Goal: Task Accomplishment & Management: Complete application form

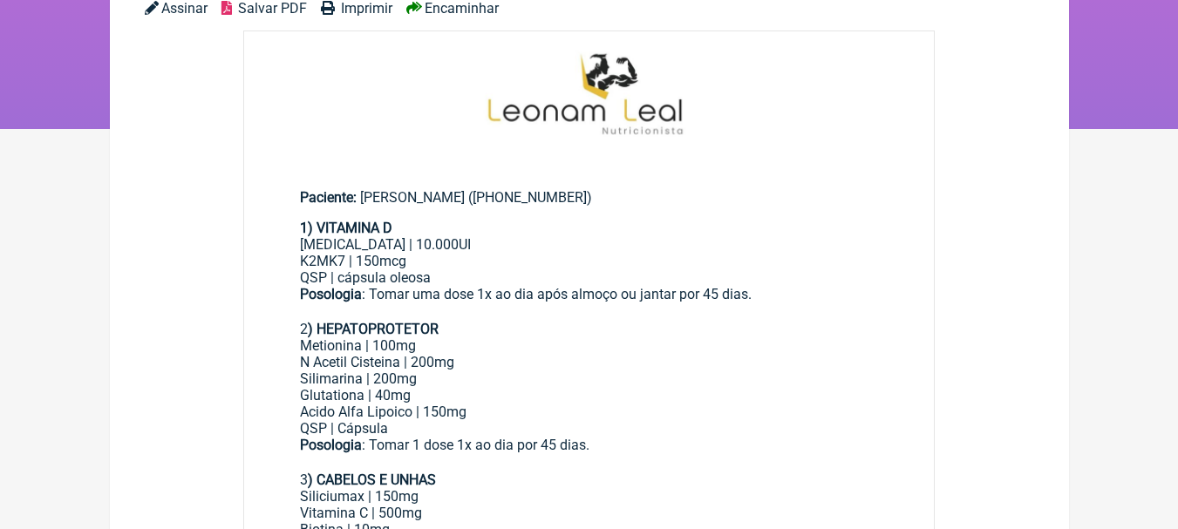
scroll to position [436, 0]
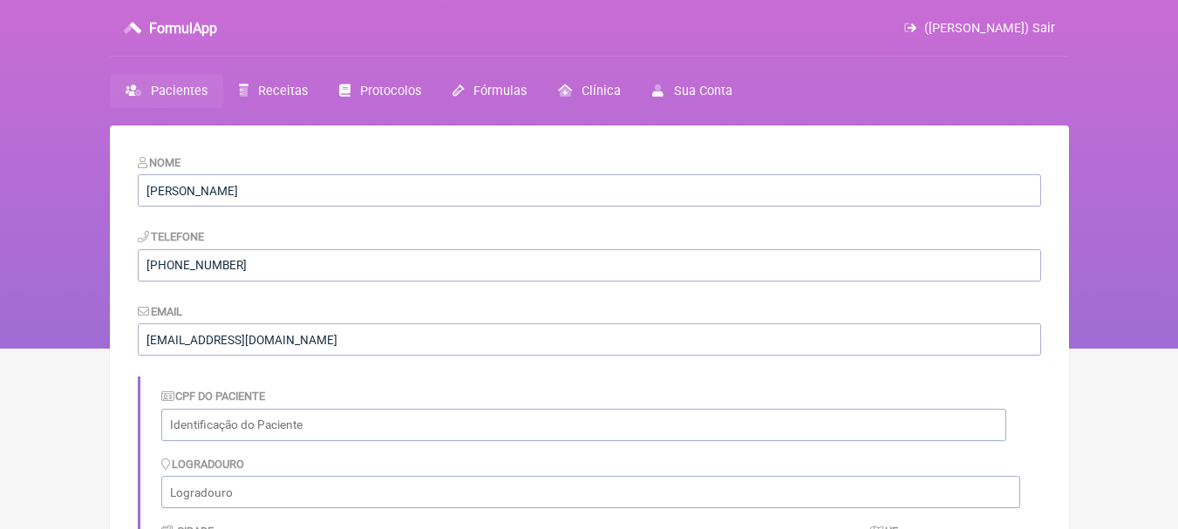
click at [178, 94] on span "Pacientes" at bounding box center [179, 91] width 57 height 15
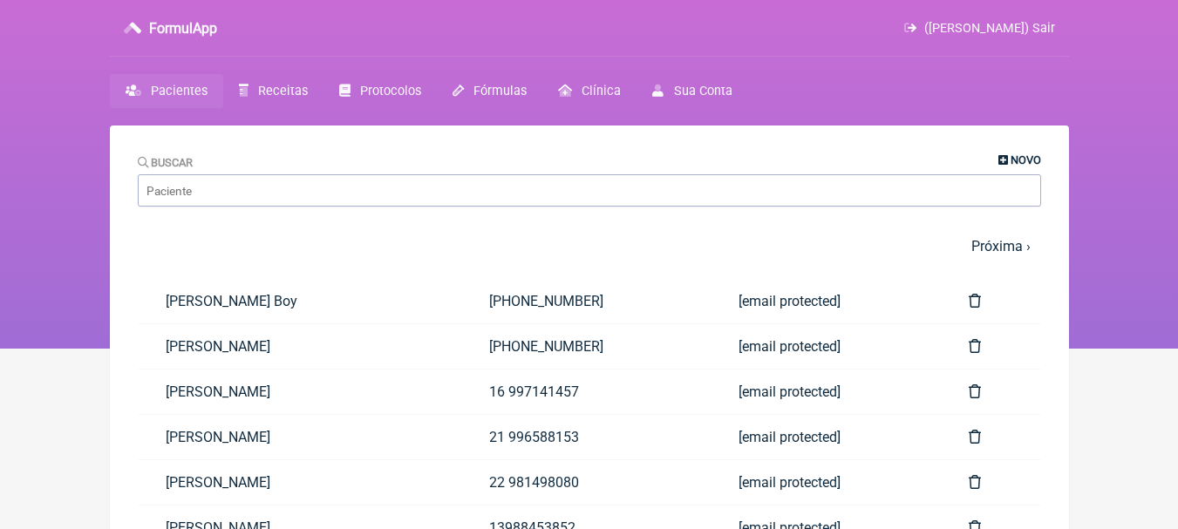
click at [1017, 163] on span "Novo" at bounding box center [1026, 159] width 31 height 13
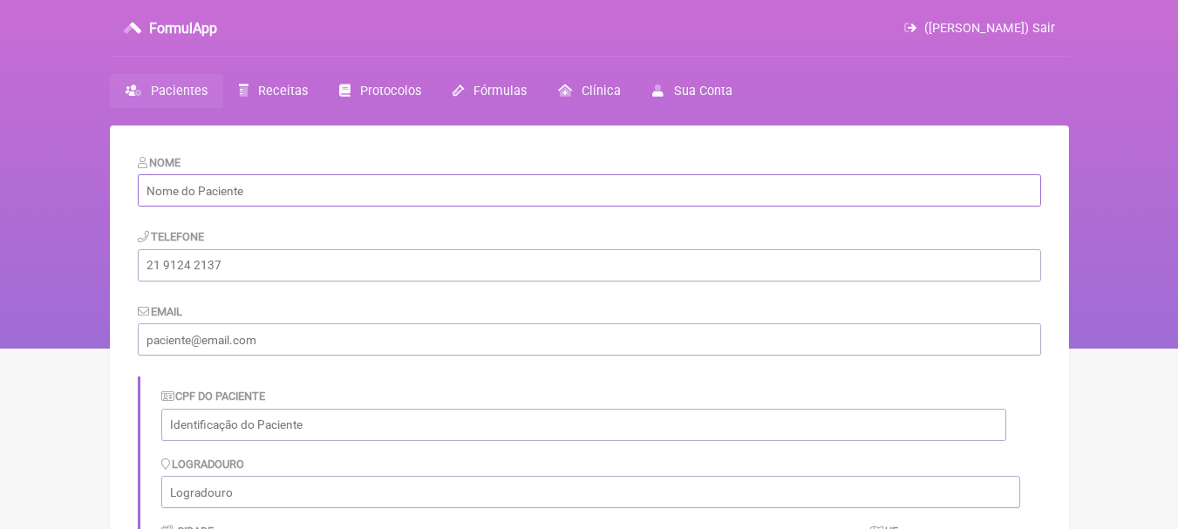
click at [343, 193] on input "text" at bounding box center [589, 190] width 903 height 32
paste input "Kevy De Almeida Ferreira"
type input "Kevy De Almeida Ferreira"
click at [360, 269] on input "tel" at bounding box center [589, 265] width 903 height 32
paste input "28) 99981-4488"
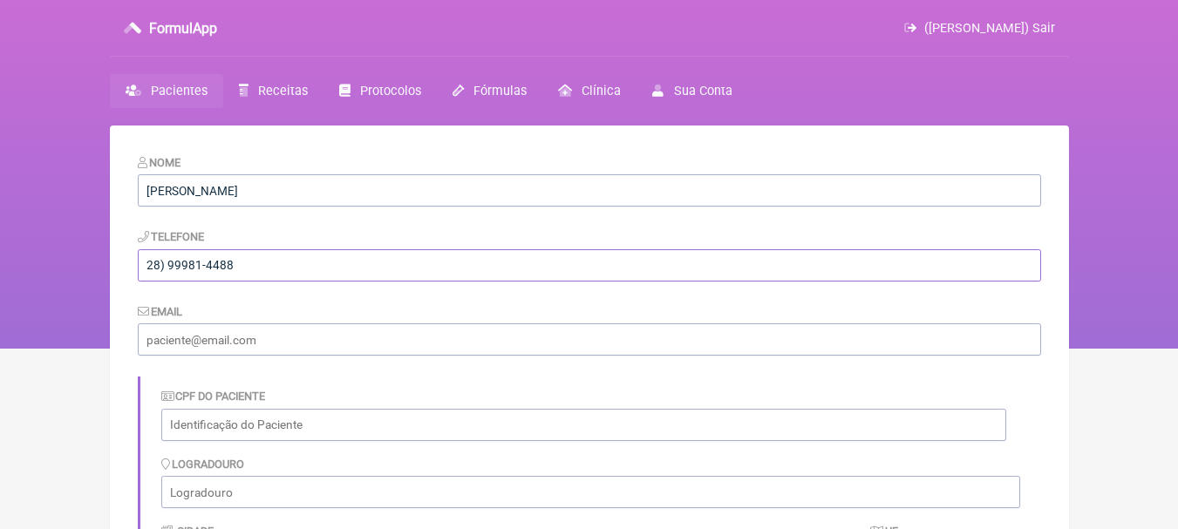
drag, startPoint x: 162, startPoint y: 264, endPoint x: 174, endPoint y: 218, distance: 47.8
click at [162, 263] on input "28) 99981-4488" at bounding box center [589, 265] width 903 height 32
type input "28 99981-4488"
click at [358, 324] on input "email" at bounding box center [589, 339] width 903 height 32
paste input "[DOMAIN_NAME][EMAIL_ADDRESS][DOMAIN_NAME]"
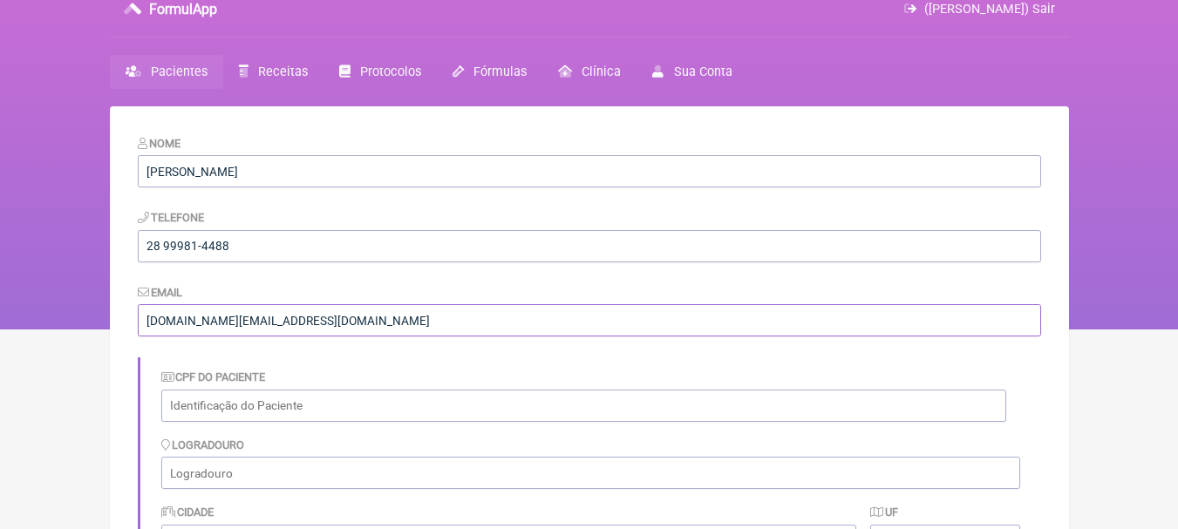
scroll to position [390, 0]
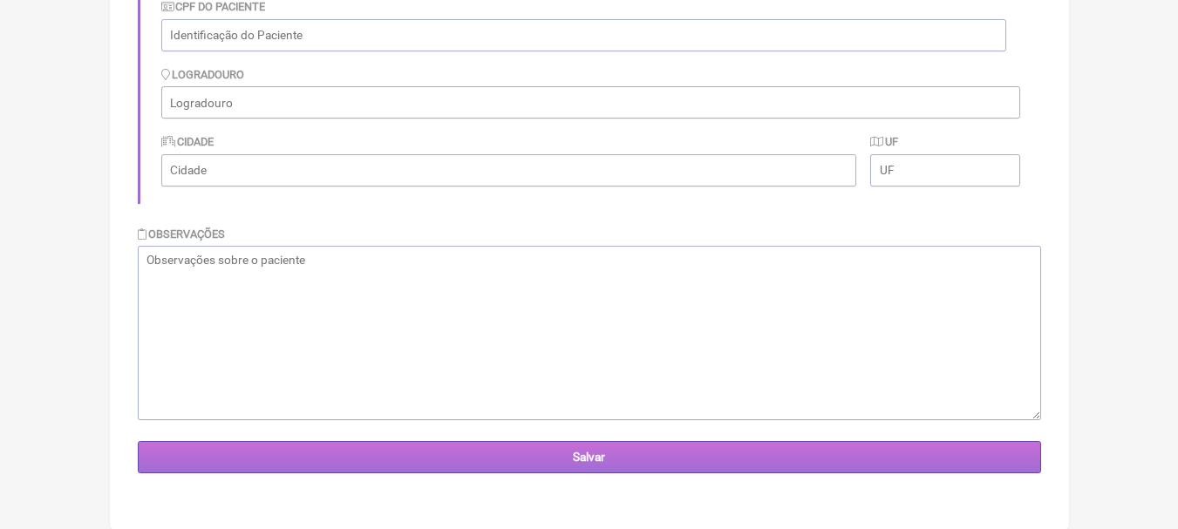
type input "[DOMAIN_NAME][EMAIL_ADDRESS][DOMAIN_NAME]"
click at [660, 457] on input "Salvar" at bounding box center [589, 457] width 903 height 32
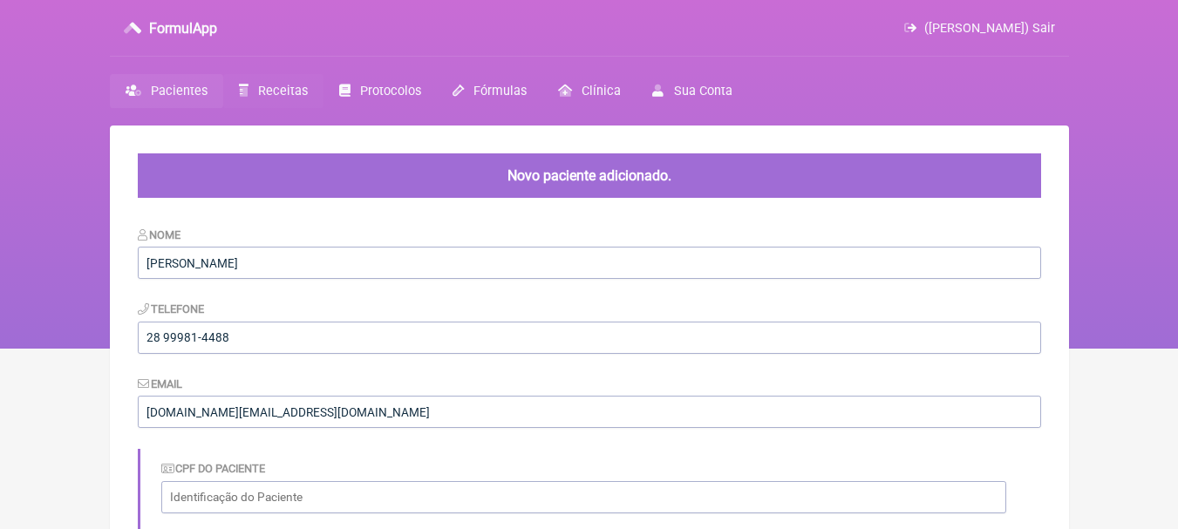
click at [261, 91] on span "Receitas" at bounding box center [283, 91] width 50 height 15
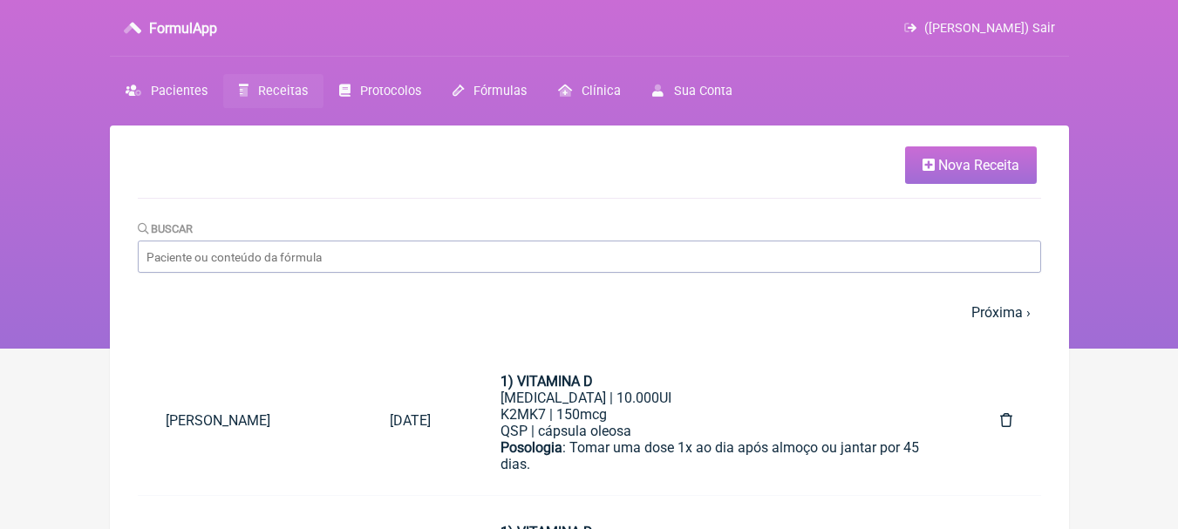
click at [968, 150] on link "Nova Receita" at bounding box center [971, 164] width 132 height 37
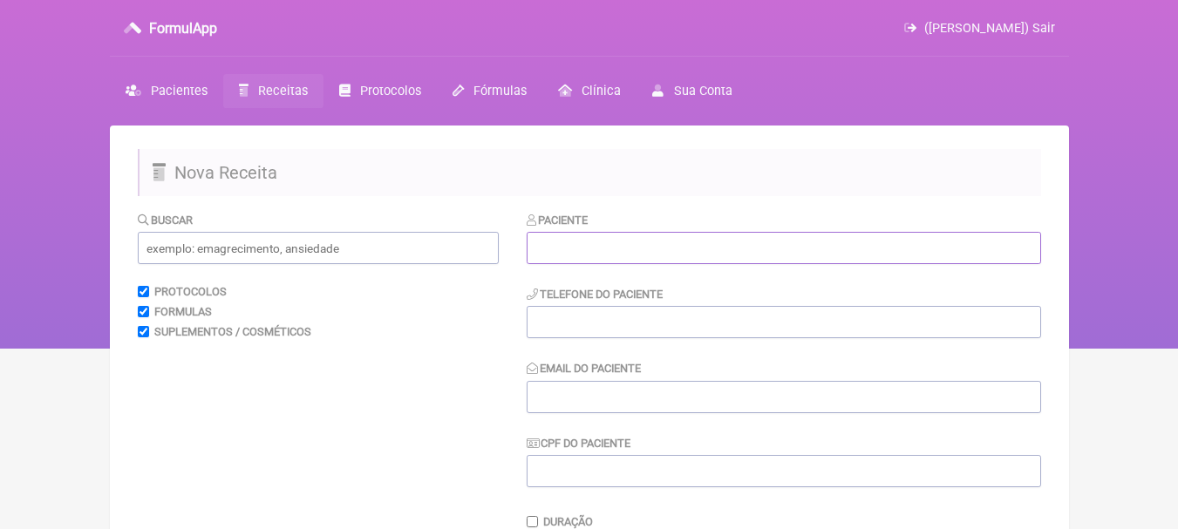
click at [578, 233] on input "text" at bounding box center [784, 248] width 514 height 32
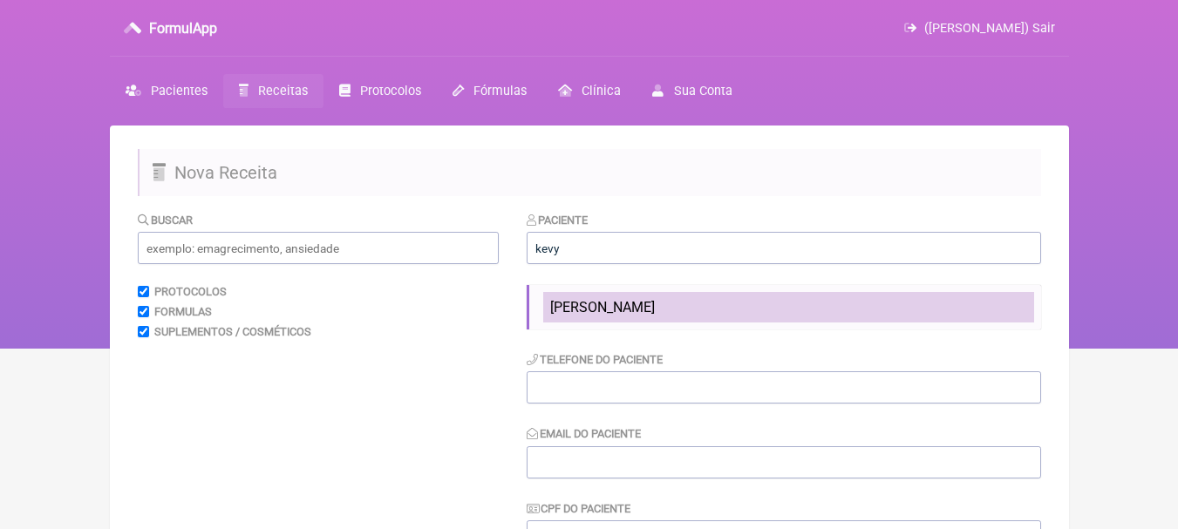
click at [620, 302] on span "[PERSON_NAME]" at bounding box center [602, 307] width 105 height 17
type input "[PERSON_NAME]"
type input "28 99981-4488"
type input "[DOMAIN_NAME][EMAIL_ADDRESS][DOMAIN_NAME]"
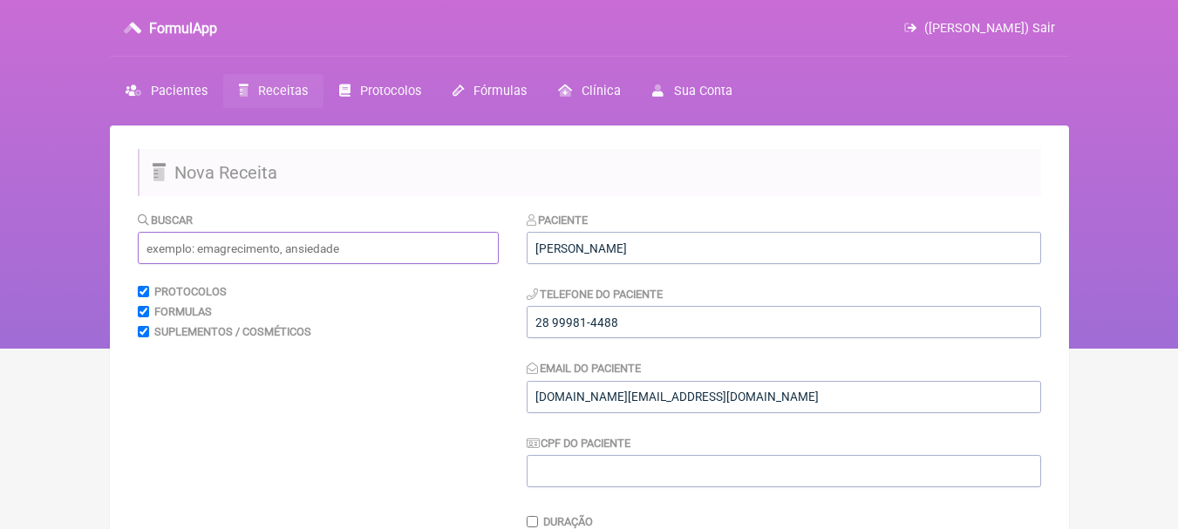
click at [331, 257] on input "text" at bounding box center [318, 248] width 361 height 32
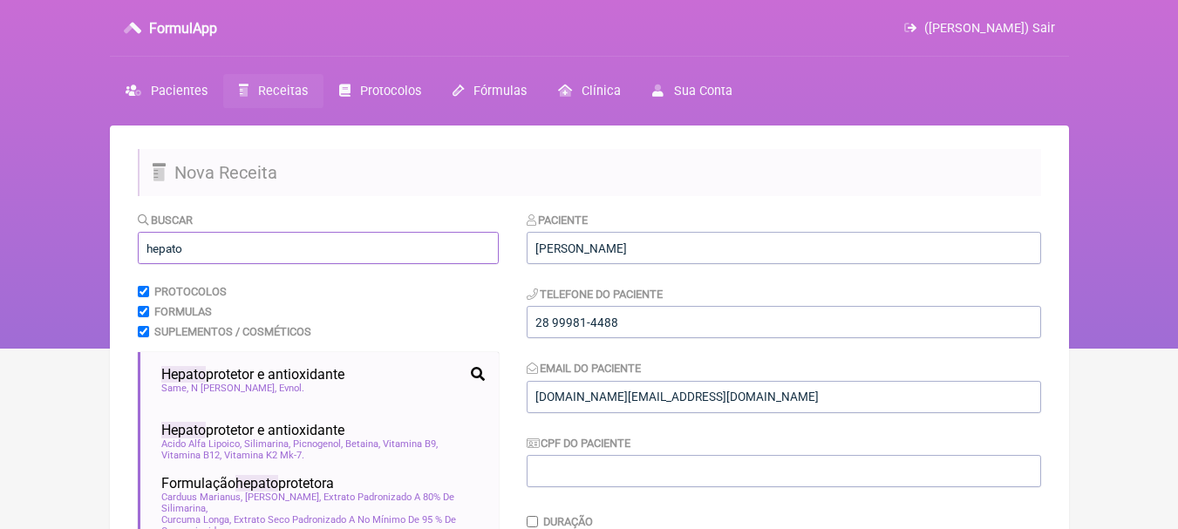
scroll to position [87, 0]
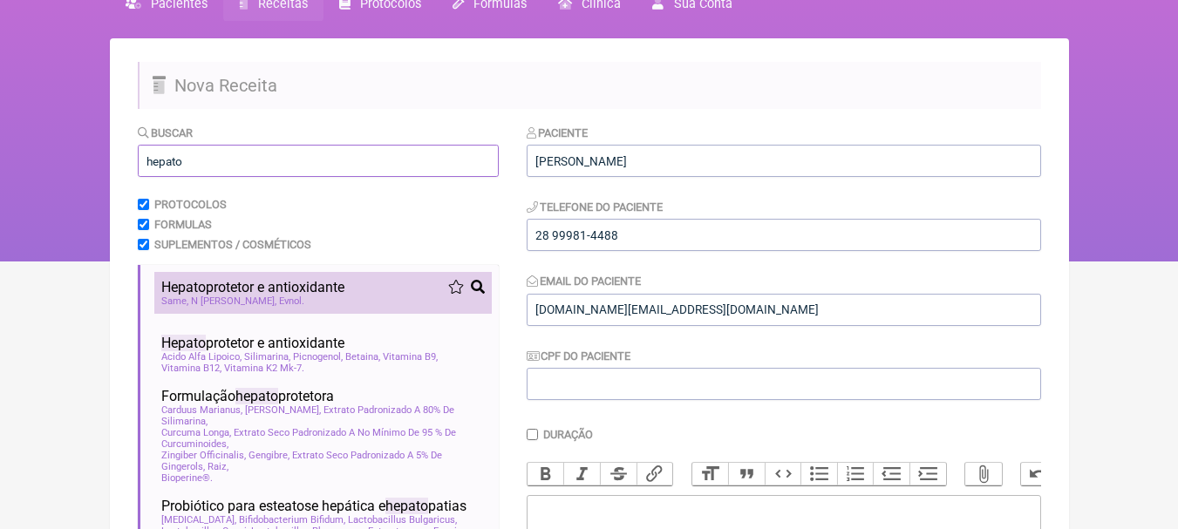
type input "hepato"
click at [389, 290] on div "Hepato protetor e antioxidante" at bounding box center [322, 287] width 323 height 17
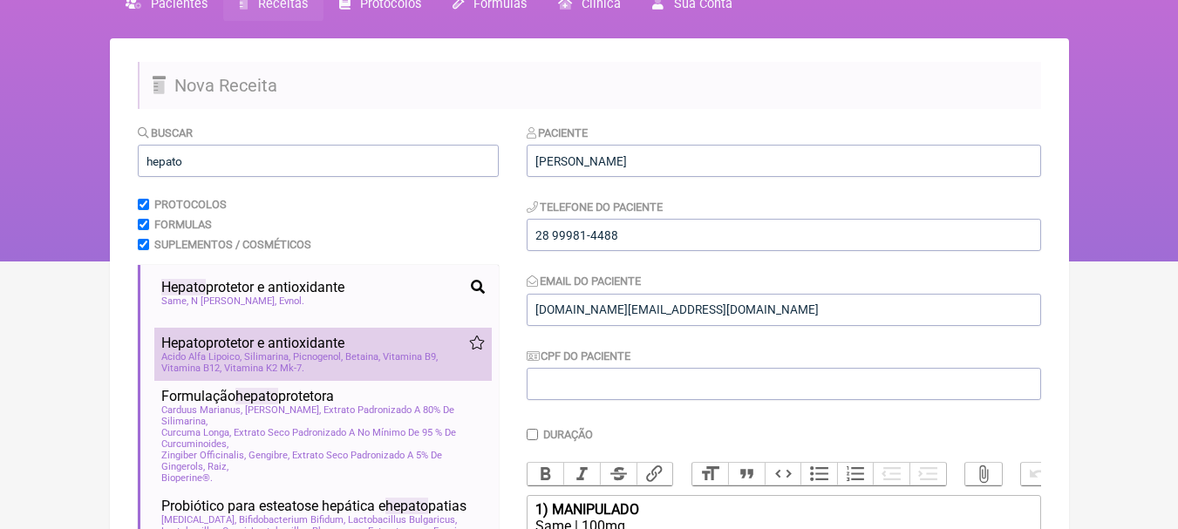
click at [396, 346] on div "Hepato protetor e antioxidante" at bounding box center [322, 343] width 323 height 17
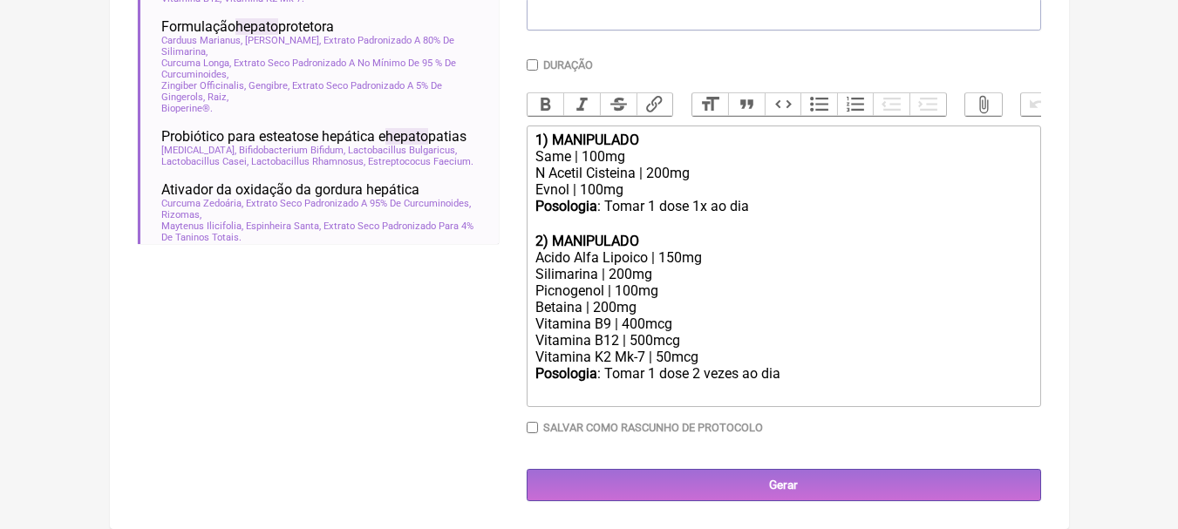
scroll to position [470, 0]
drag, startPoint x: 652, startPoint y: 137, endPoint x: 552, endPoint y: 132, distance: 100.4
click at [552, 132] on div "1) MANIPULADO" at bounding box center [782, 140] width 495 height 17
click at [630, 158] on div "Same | 100mg" at bounding box center [782, 156] width 495 height 17
click at [742, 150] on div "Same | 100mg" at bounding box center [782, 156] width 495 height 17
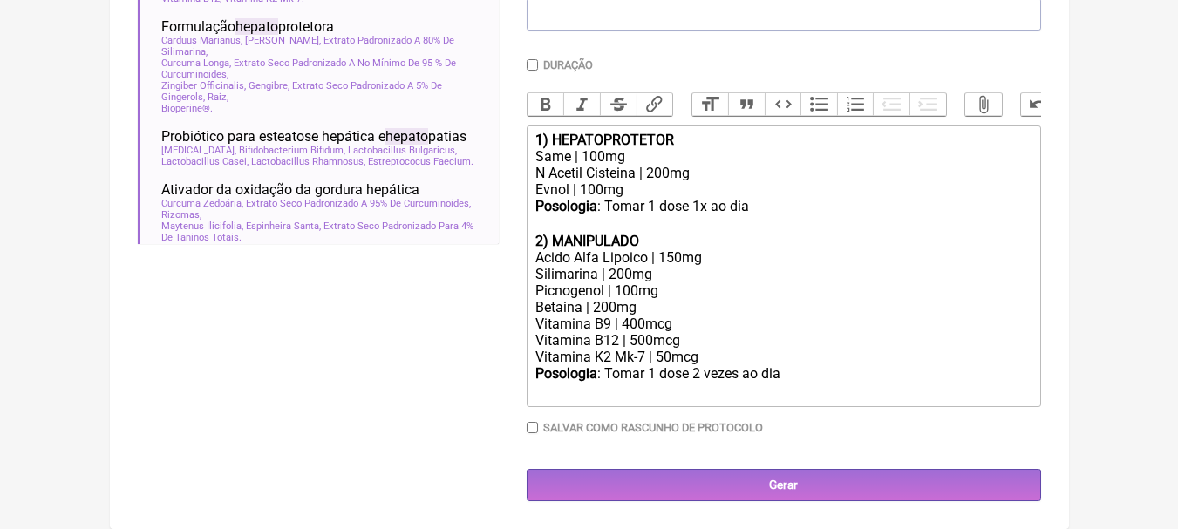
click at [574, 156] on div "Same | 100mg" at bounding box center [782, 156] width 495 height 17
click at [643, 158] on div "Same | 100mg" at bounding box center [782, 156] width 495 height 17
drag, startPoint x: 571, startPoint y: 155, endPoint x: 494, endPoint y: 155, distance: 77.6
click at [494, 155] on form "Buscar hepato Protocolos Formulas Suplementos / Cosméticos Hepato protetor e an…" at bounding box center [589, 127] width 903 height 747
click at [557, 159] on div "Meionina | 100mg" at bounding box center [782, 156] width 495 height 17
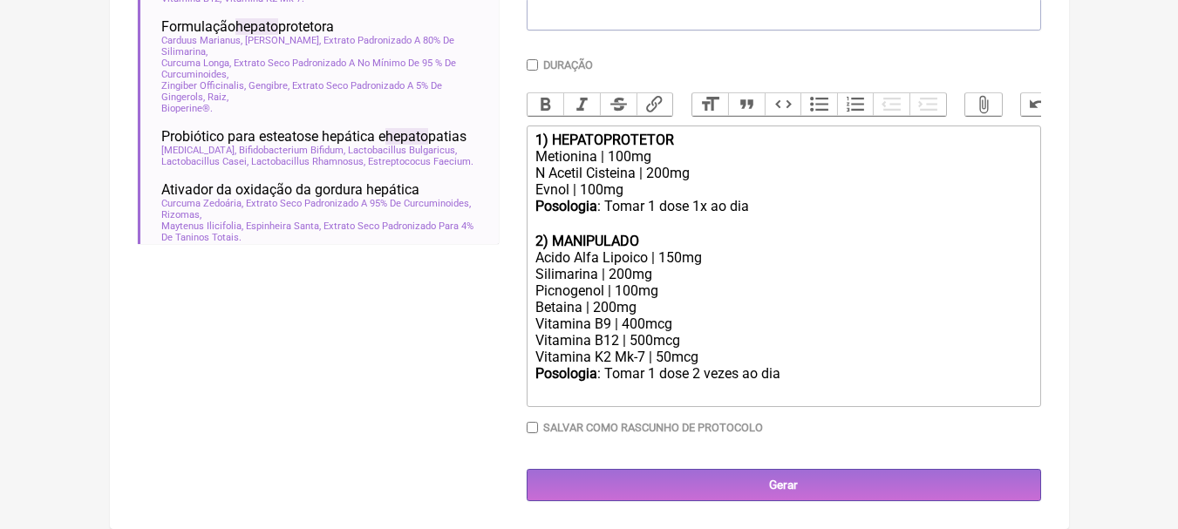
click at [715, 170] on div "N Acetil Cisteina | 200mg" at bounding box center [782, 173] width 495 height 17
click at [654, 172] on div "N Acetil Cisteina | 200mg" at bounding box center [782, 173] width 495 height 17
drag, startPoint x: 624, startPoint y: 194, endPoint x: 520, endPoint y: 191, distance: 104.7
click at [520, 191] on form "Buscar hepato Protocolos Formulas Suplementos / Cosméticos Hepato protetor e an…" at bounding box center [589, 127] width 903 height 747
drag, startPoint x: 672, startPoint y: 279, endPoint x: 528, endPoint y: 274, distance: 144.0
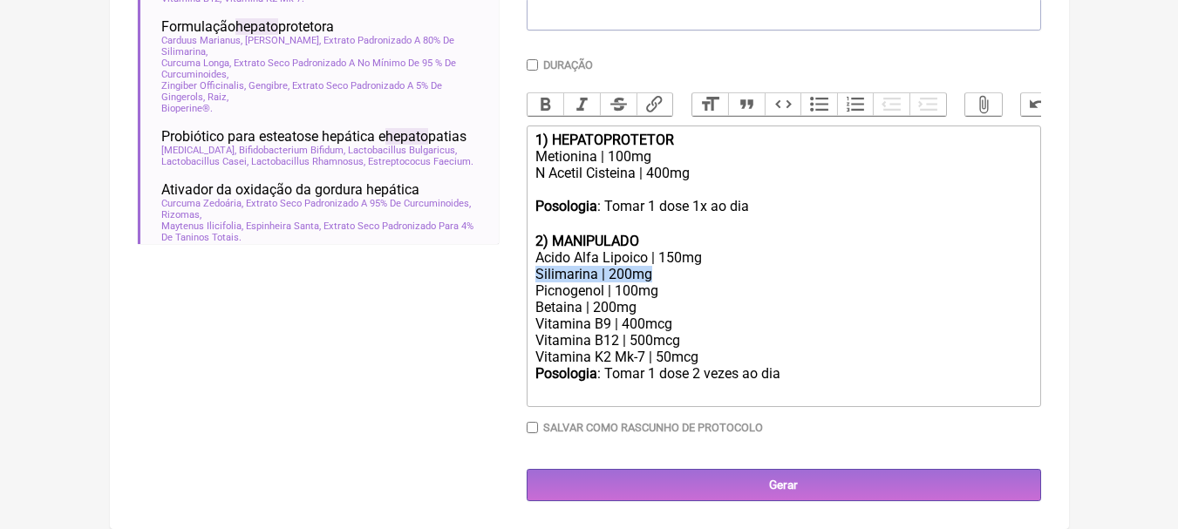
click at [528, 274] on trix-editor "1) HEPATOPROTETOR Metionina | 100mg N Acetil Cisteina | 400mg Posologia : Tomar…" at bounding box center [784, 267] width 514 height 282
copy div "Silimarina | 200mg"
click at [707, 164] on div "Metionina | 100mg" at bounding box center [782, 156] width 495 height 17
click at [674, 208] on div "Posologia : Tomar 1 dose 1x ao dia ㅤ" at bounding box center [782, 215] width 495 height 35
click at [665, 188] on div at bounding box center [782, 189] width 495 height 17
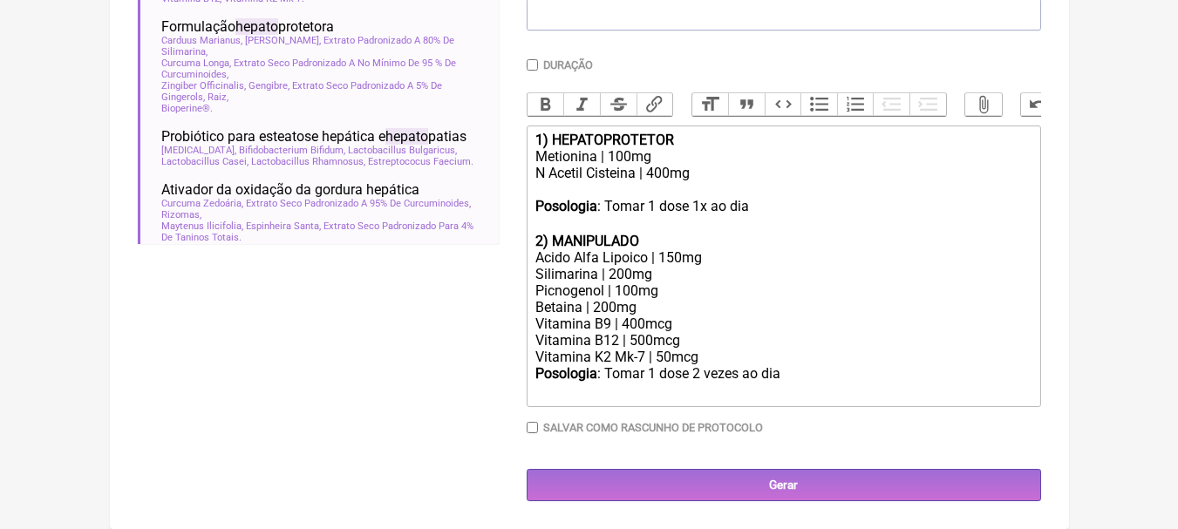
paste trix-editor "Silimarina | 200mg"
drag, startPoint x: 719, startPoint y: 256, endPoint x: 462, endPoint y: 262, distance: 257.3
click at [462, 262] on form "Buscar hepato Protocolos Formulas Suplementos / Cosméticos Hepato protetor e an…" at bounding box center [589, 127] width 903 height 747
copy div "Acido Alfa Lipoico | 150mg"
click at [703, 191] on div "Silimarina | 200mg" at bounding box center [782, 189] width 495 height 17
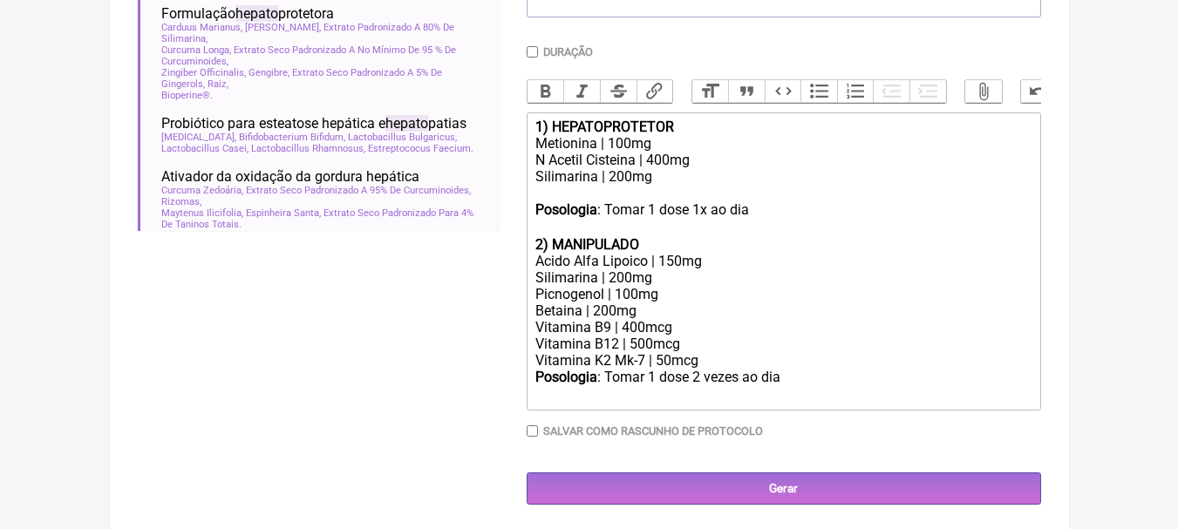
paste trix-editor "Acido Alfa Lipoico | 150mg"
click at [715, 191] on div "Silimarina | 200mg Acido Alfa Lipoico | 150mg" at bounding box center [782, 184] width 495 height 33
click at [710, 286] on div "Silimarina | 200mg" at bounding box center [782, 277] width 495 height 17
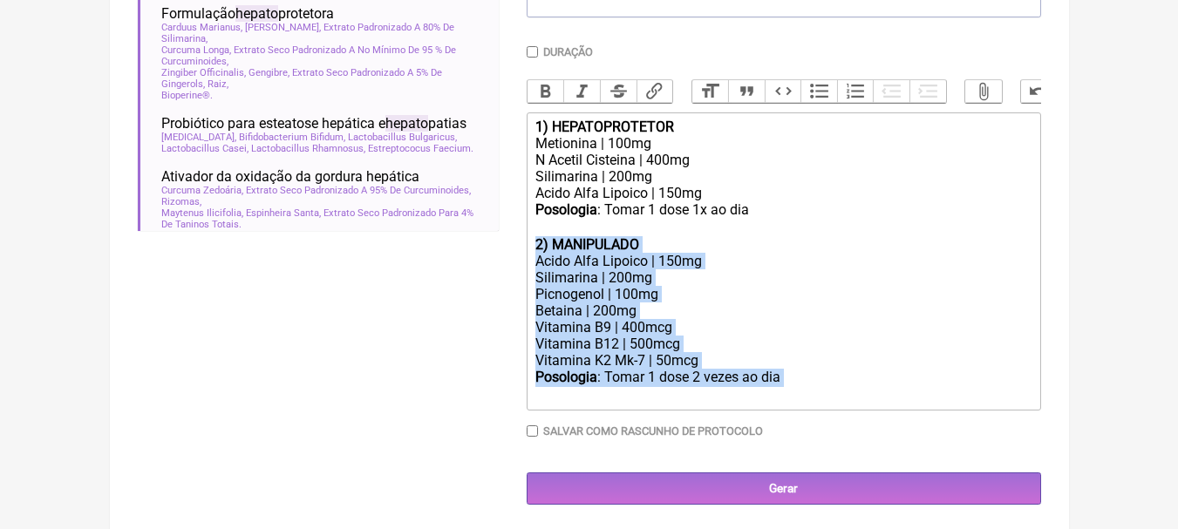
drag, startPoint x: 800, startPoint y: 392, endPoint x: 476, endPoint y: 253, distance: 352.0
click at [476, 253] on form "Buscar hepato Protocolos Formulas Suplementos / Cosméticos Hepato protetor e an…" at bounding box center [589, 123] width 903 height 764
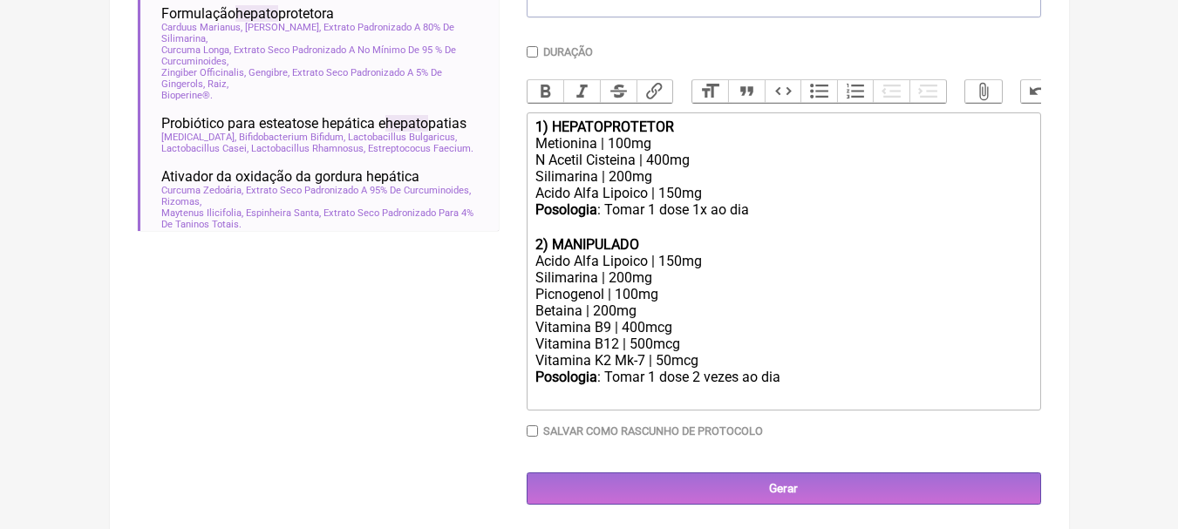
scroll to position [398, 0]
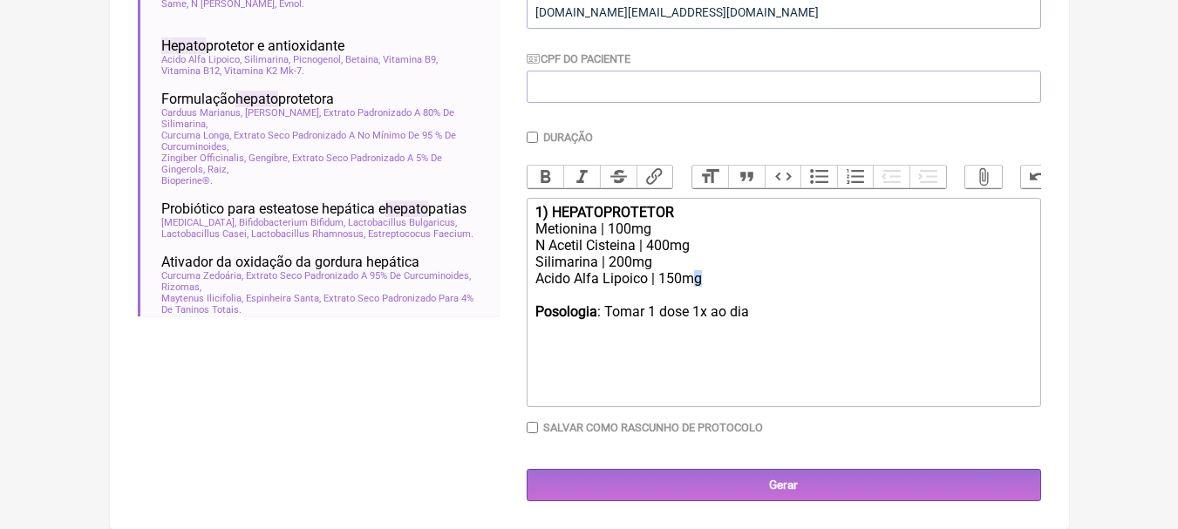
click at [692, 288] on trix-editor "1) HEPATOPROTETOR Metionina | 100mg N Acetil Cisteina | 400mg Silimarina | 200m…" at bounding box center [784, 302] width 514 height 209
click at [690, 296] on div "Posologia : Tomar 1 dose 1x ao dia ㅤ" at bounding box center [782, 312] width 495 height 51
copy div "|"
paste trix-editor "|"
click at [729, 274] on div "Silimarina | 200mg Acido Alfa Lipoico | 150mg" at bounding box center [782, 270] width 495 height 33
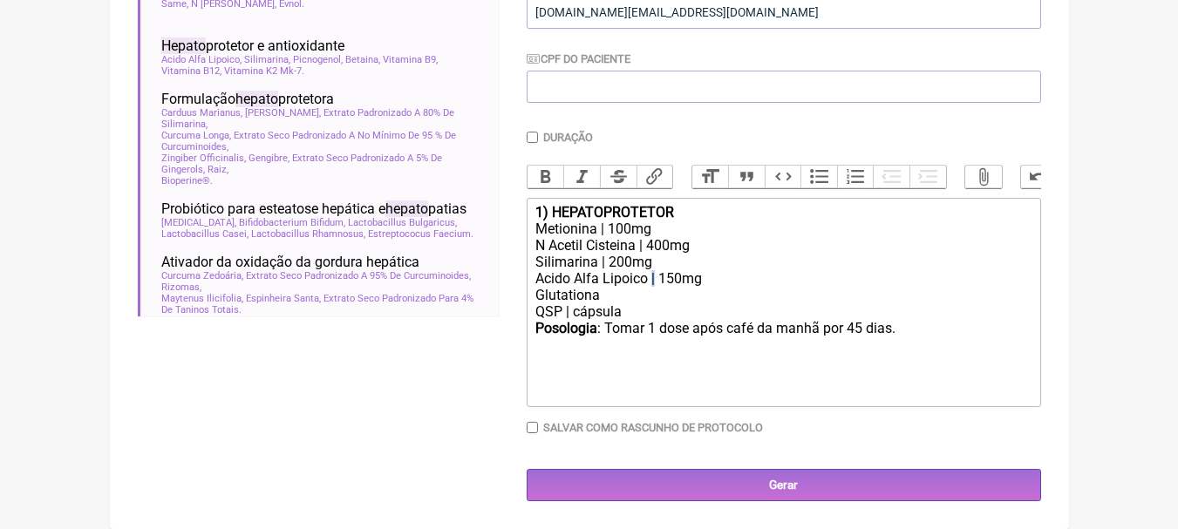
copy div "|"
paste trix-editor "|"
type trix-editor "<div><strong>1) HEPATOPROTETOR</strong></div><div>Metionina | 100mg</div><div>N…"
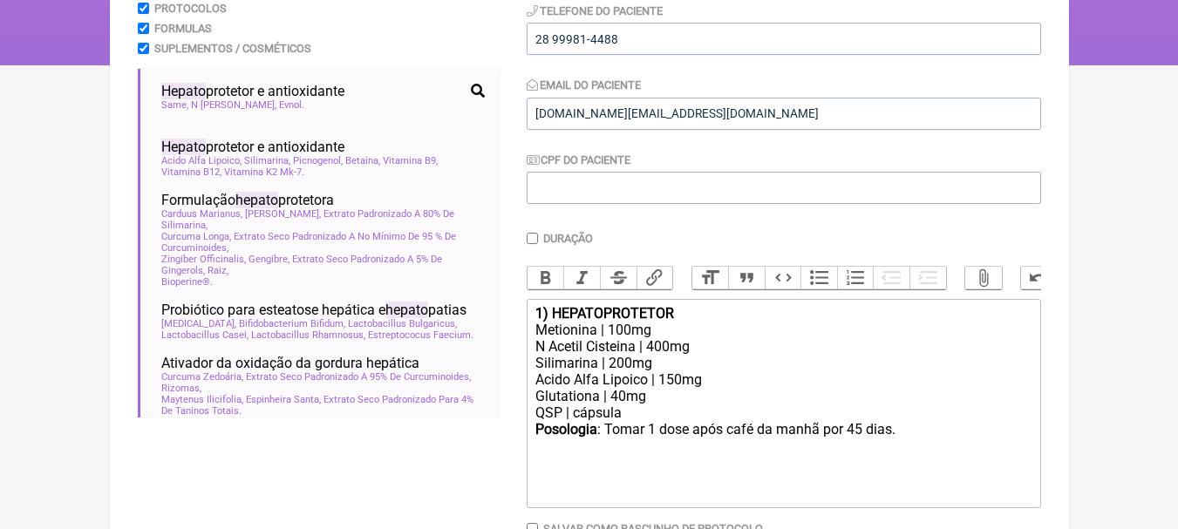
scroll to position [49, 0]
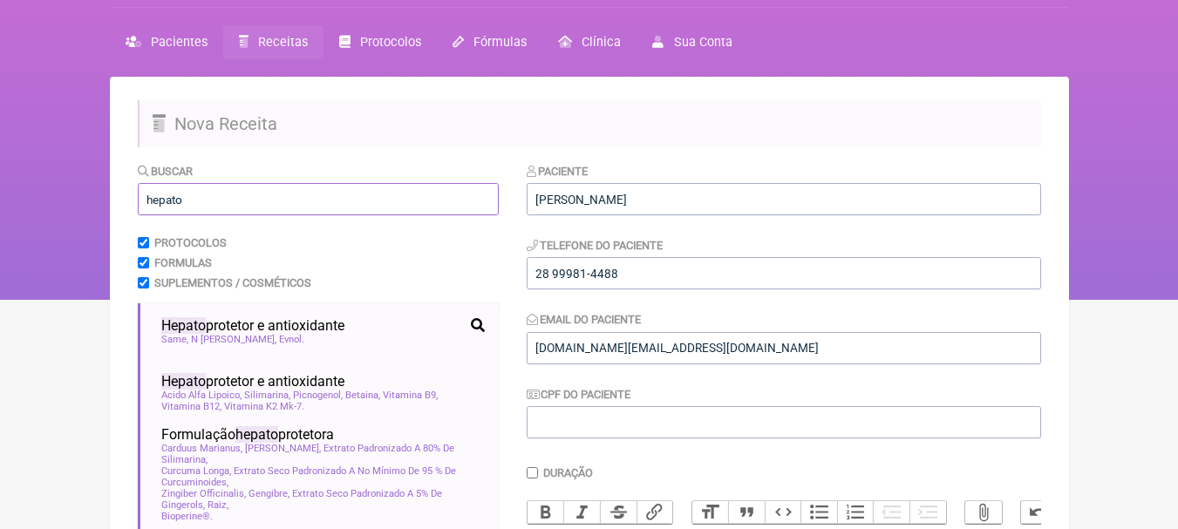
drag, startPoint x: 211, startPoint y: 207, endPoint x: 0, endPoint y: 194, distance: 211.4
click at [0, 194] on div "FormulApp ([PERSON_NAME]) Sair [GEOGRAPHIC_DATA] Receitas Protocolos Fórmulas […" at bounding box center [589, 125] width 1178 height 349
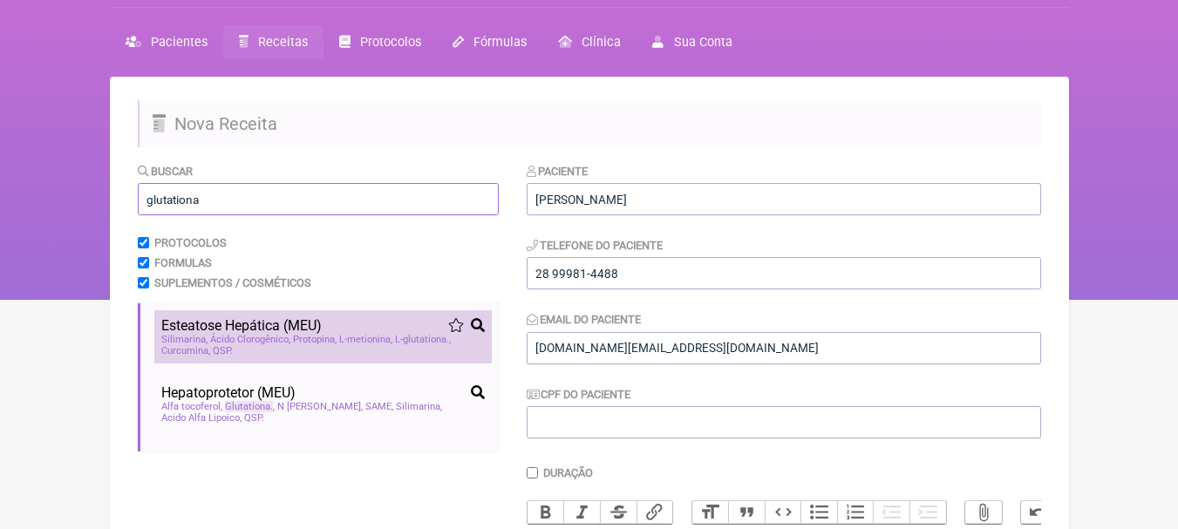
type input "glutationa"
click at [326, 334] on span "Protopina" at bounding box center [315, 339] width 44 height 11
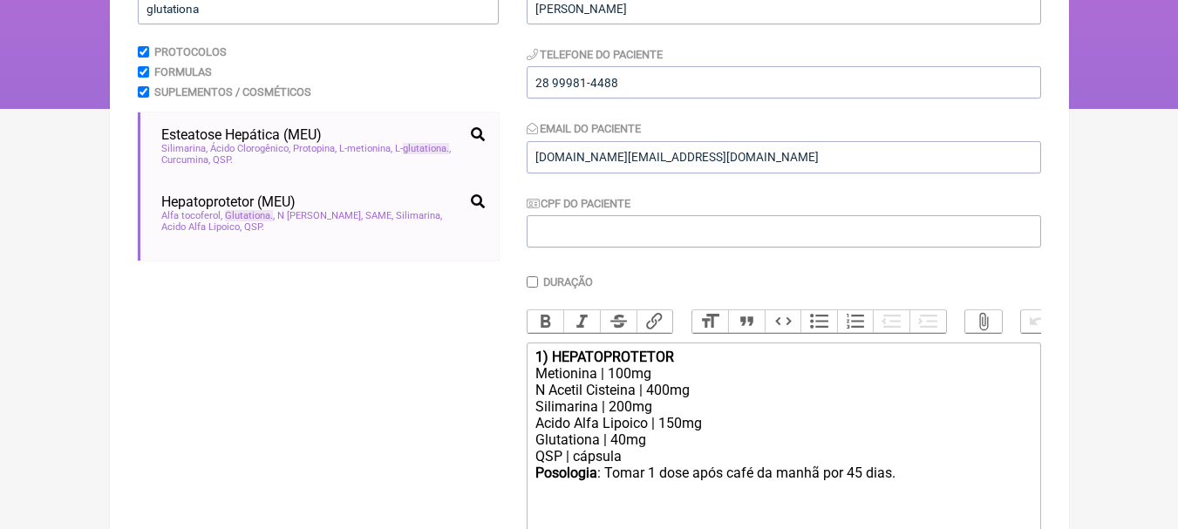
scroll to position [553, 0]
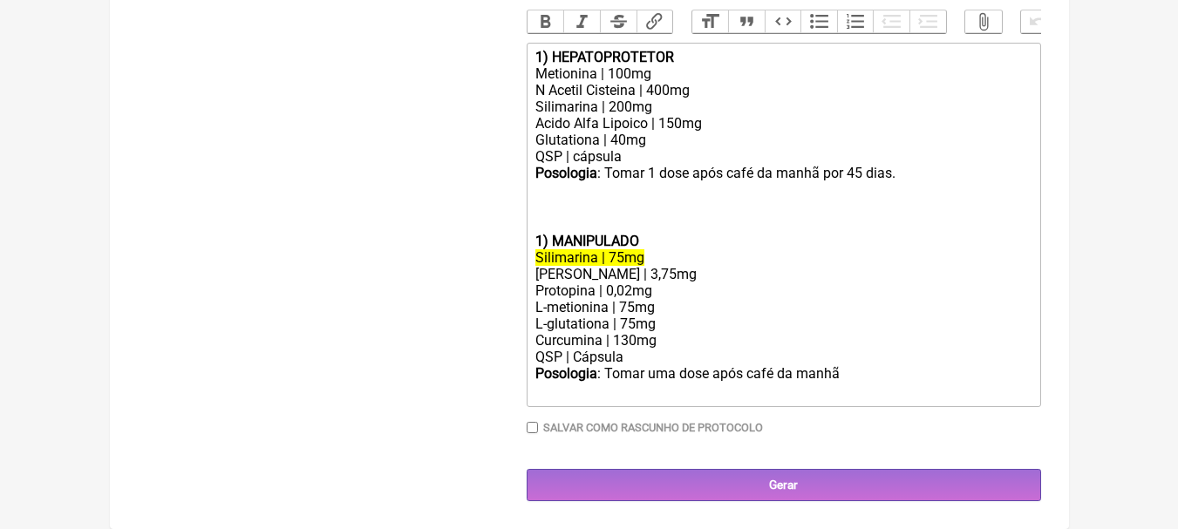
drag, startPoint x: 855, startPoint y: 362, endPoint x: 649, endPoint y: 359, distance: 205.8
click at [650, 359] on div "QSP | Cápsula" at bounding box center [782, 357] width 495 height 17
click at [799, 371] on div "Posologia : Tomar uma dose após café da manhã ㅤ" at bounding box center [782, 382] width 495 height 35
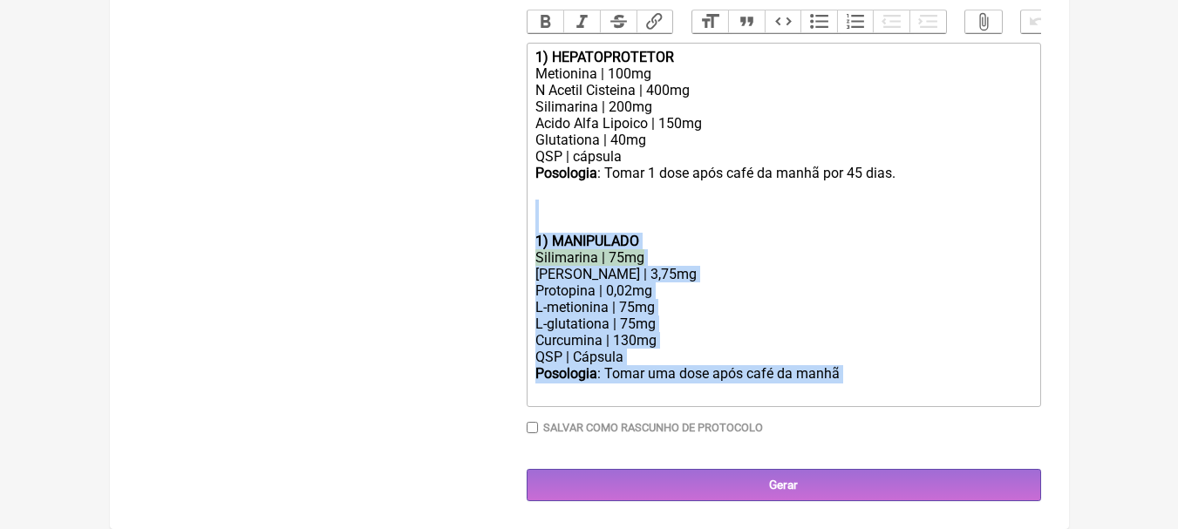
drag, startPoint x: 858, startPoint y: 371, endPoint x: 497, endPoint y: 207, distance: 396.8
click at [497, 207] on form "Buscar glutationa Protocolos Formulas Suplementos / Cosméticos Esteatose Hepáti…" at bounding box center [589, 86] width 903 height 830
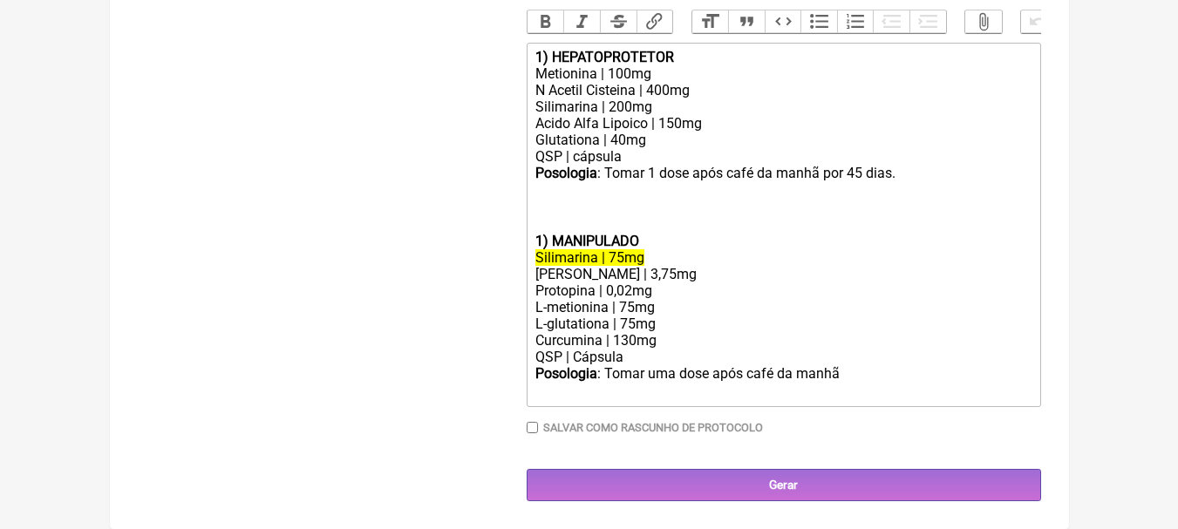
scroll to position [398, 0]
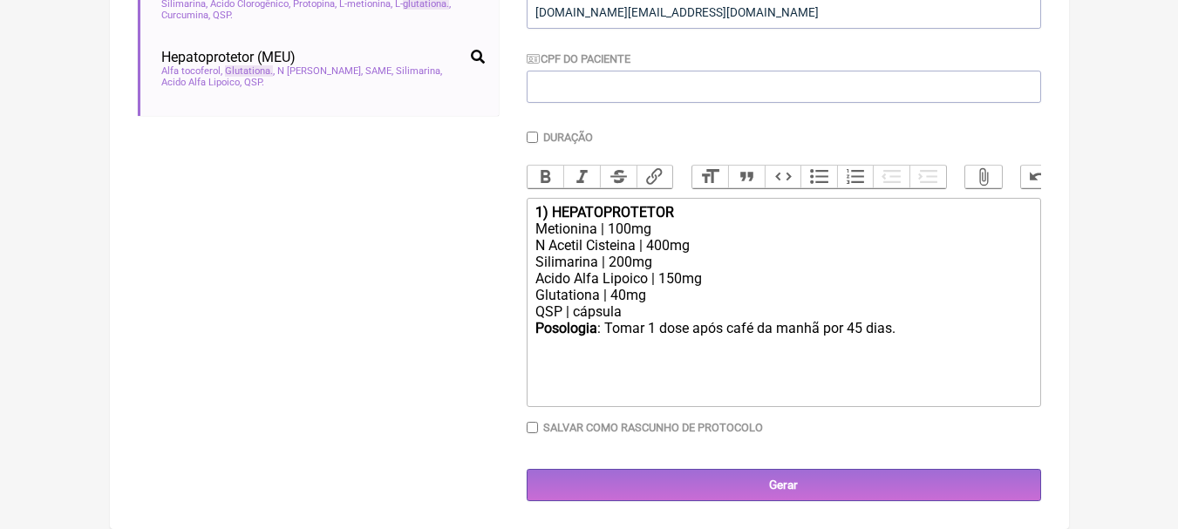
click at [779, 239] on div "N Acetil Cisteina | 400mg" at bounding box center [782, 245] width 495 height 17
click at [683, 221] on div "Metionina | 100mg" at bounding box center [782, 229] width 495 height 17
drag, startPoint x: 685, startPoint y: 310, endPoint x: 731, endPoint y: 320, distance: 46.3
click at [685, 311] on div "QSP | cápsula Posologia : Tomar 1 dose após café da manhã por 45 dias. ㅤ" at bounding box center [782, 320] width 495 height 35
click at [905, 332] on div "QSP | cápsula Posologia : Tomar 1 dose após café da manhã por 45 dias. ㅤ" at bounding box center [782, 320] width 495 height 35
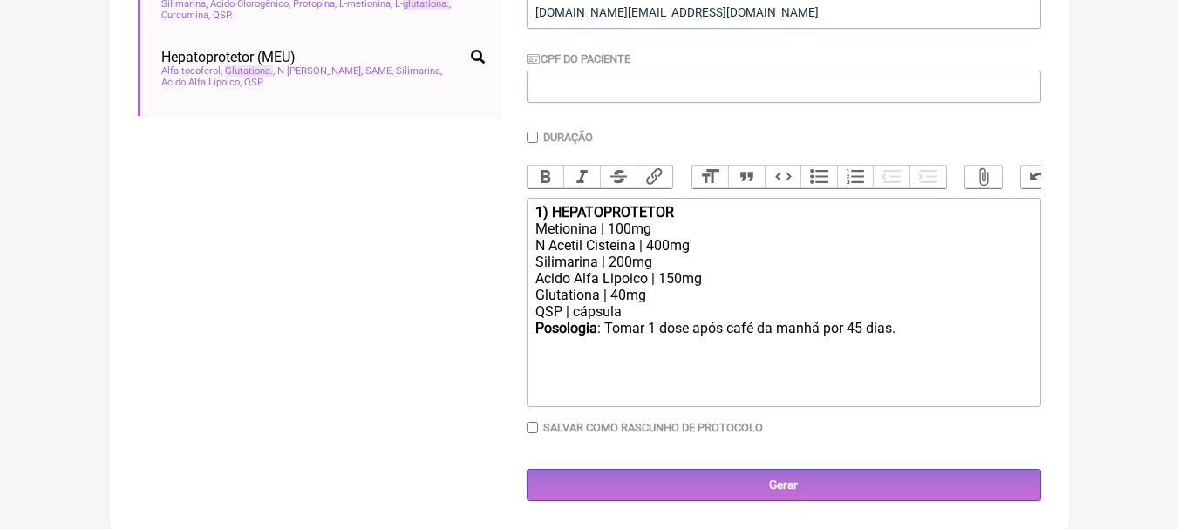
type trix-editor "<div><strong>1) HEPATOPROTETOR</strong></div><div>Metionina | 100mg</div><div>N…"
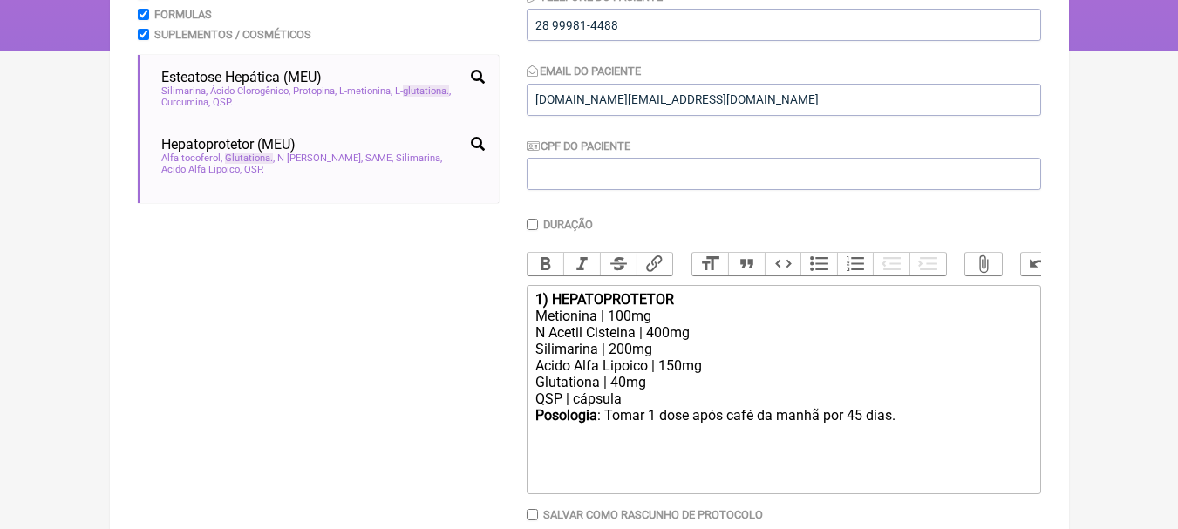
scroll to position [49, 0]
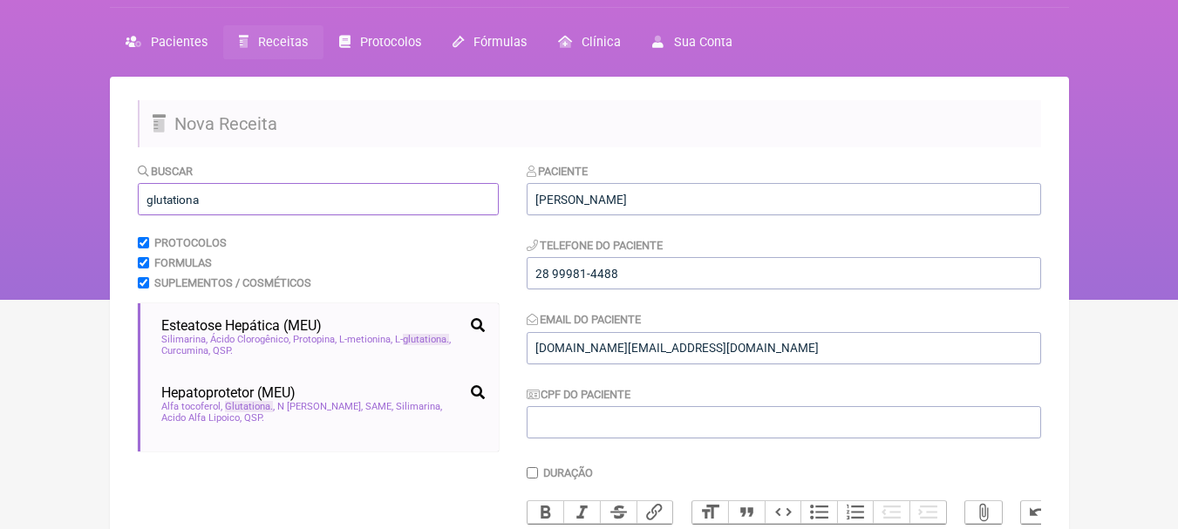
click at [248, 203] on input "glutationa" at bounding box center [318, 199] width 361 height 32
drag, startPoint x: 301, startPoint y: 201, endPoint x: 96, endPoint y: 185, distance: 205.5
click at [99, 187] on div "FormulApp ([PERSON_NAME]) Sair [GEOGRAPHIC_DATA] Receitas Protocolos Fórmulas […" at bounding box center [589, 125] width 1178 height 349
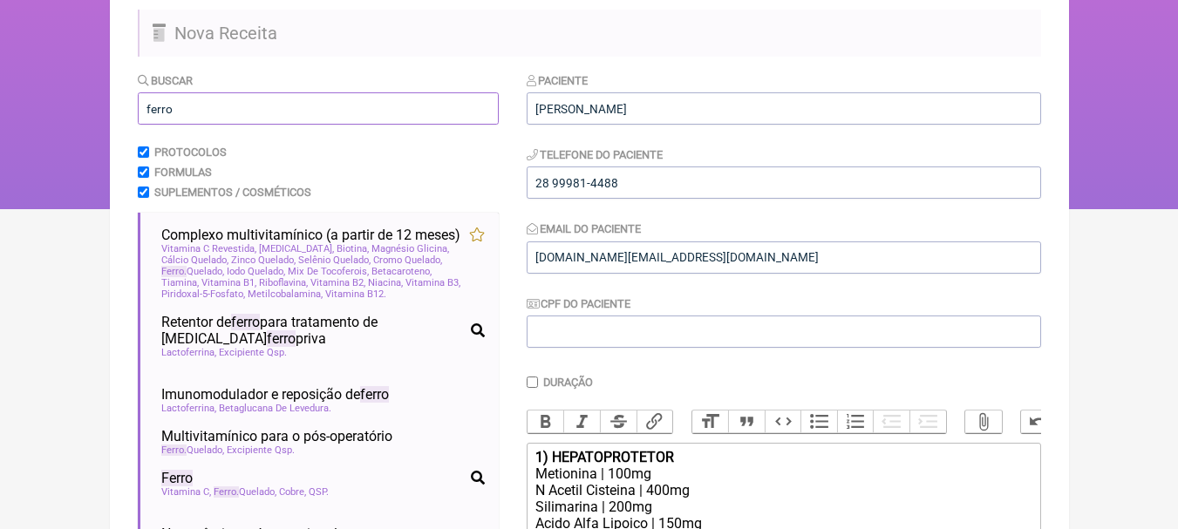
scroll to position [223, 0]
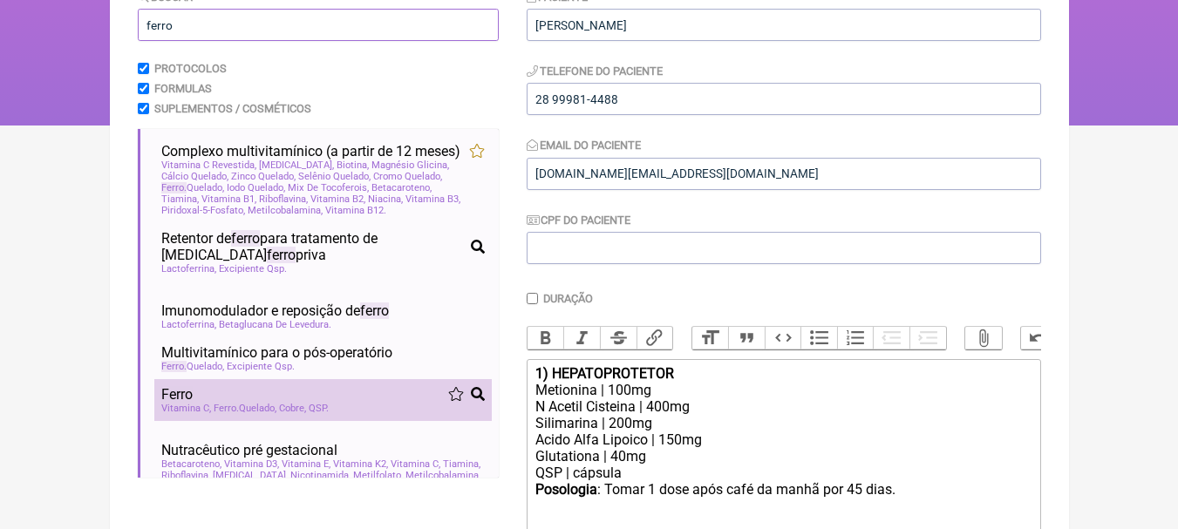
type input "ferro"
click at [317, 408] on li "Ferro Vitamina C Ferro Quelado Cobre QSP" at bounding box center [322, 400] width 337 height 42
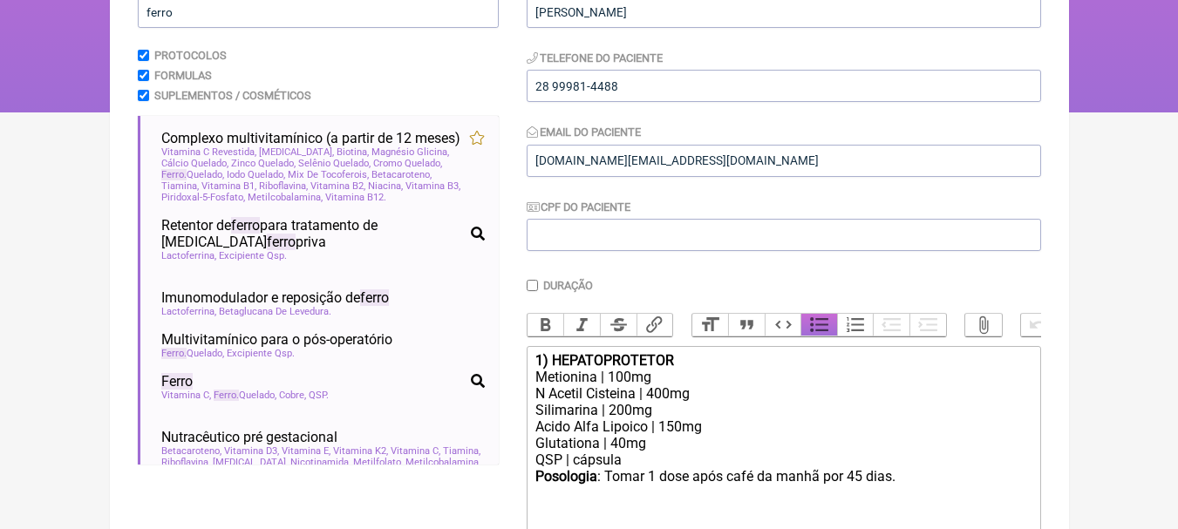
scroll to position [503, 0]
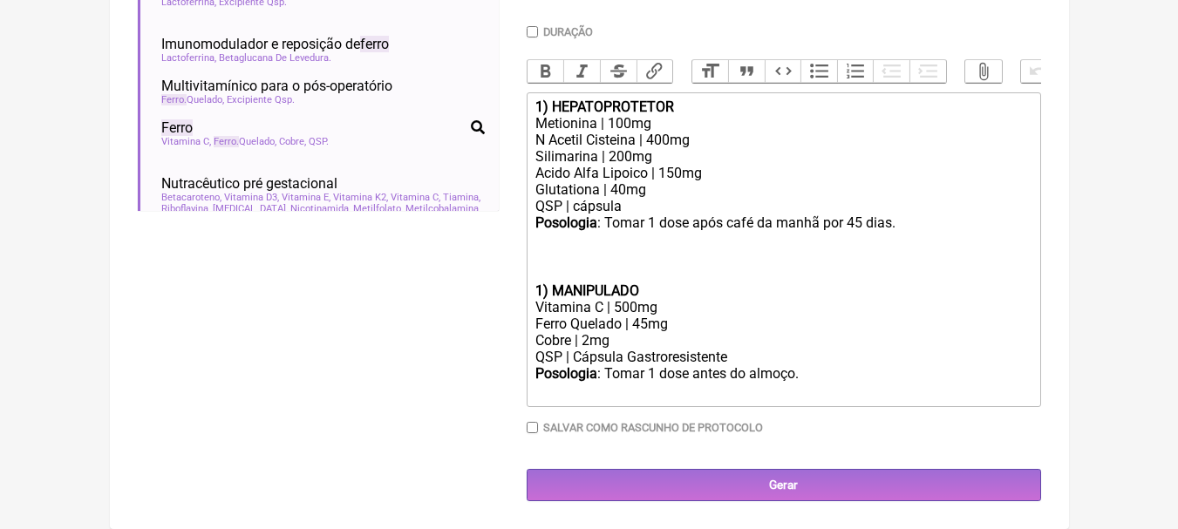
click at [563, 250] on div "QSP | cápsula Posologia : Tomar 1 dose após café da manhã por 45 dias. ㅤ" at bounding box center [782, 232] width 495 height 68
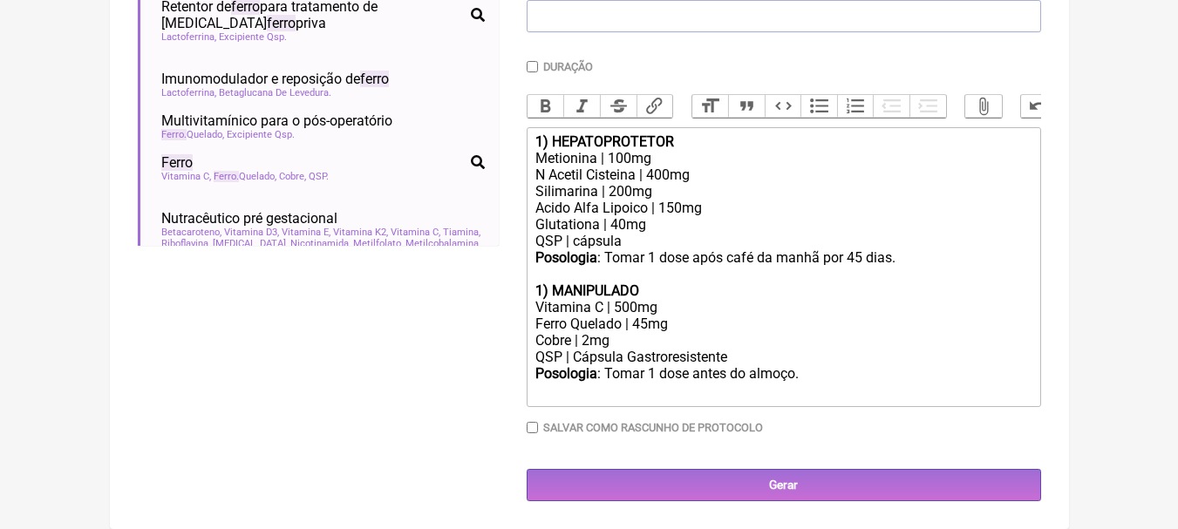
scroll to position [468, 0]
click at [539, 288] on strong "1) MANIPULADO" at bounding box center [587, 291] width 104 height 17
drag, startPoint x: 661, startPoint y: 283, endPoint x: 605, endPoint y: 286, distance: 55.9
click at [605, 286] on div "QSP | cápsula Posologia : Tomar 1 dose após café da manhã por 45 dias. 2 ) MANI…" at bounding box center [782, 266] width 495 height 66
click at [667, 291] on div "QSP | cápsula Posologia : Tomar 1 dose após café da manhã por 45 dias. 2 ) MANI…" at bounding box center [782, 266] width 495 height 66
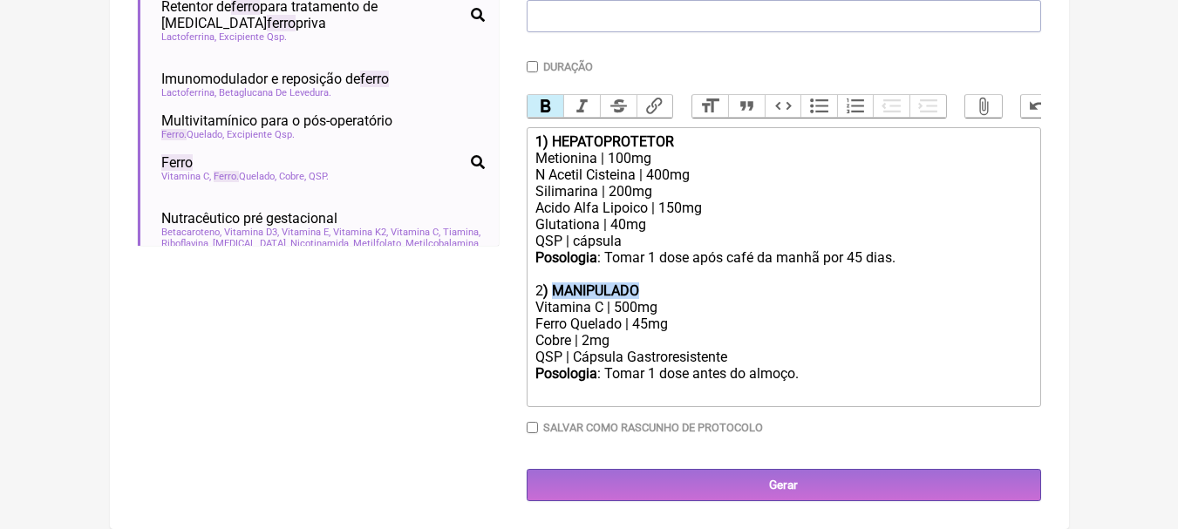
drag, startPoint x: 668, startPoint y: 291, endPoint x: 574, endPoint y: 289, distance: 94.2
click at [574, 289] on div "QSP | cápsula Posologia : Tomar 1 dose após café da manhã por 45 dias. 2 ) MANI…" at bounding box center [782, 266] width 495 height 66
click at [704, 307] on div "Vitamina C | 500mg" at bounding box center [782, 307] width 495 height 17
click at [670, 324] on div "Ferro Quelado | 45mg" at bounding box center [782, 324] width 495 height 17
click at [688, 305] on div "Vitamina C | 500mg" at bounding box center [782, 307] width 495 height 17
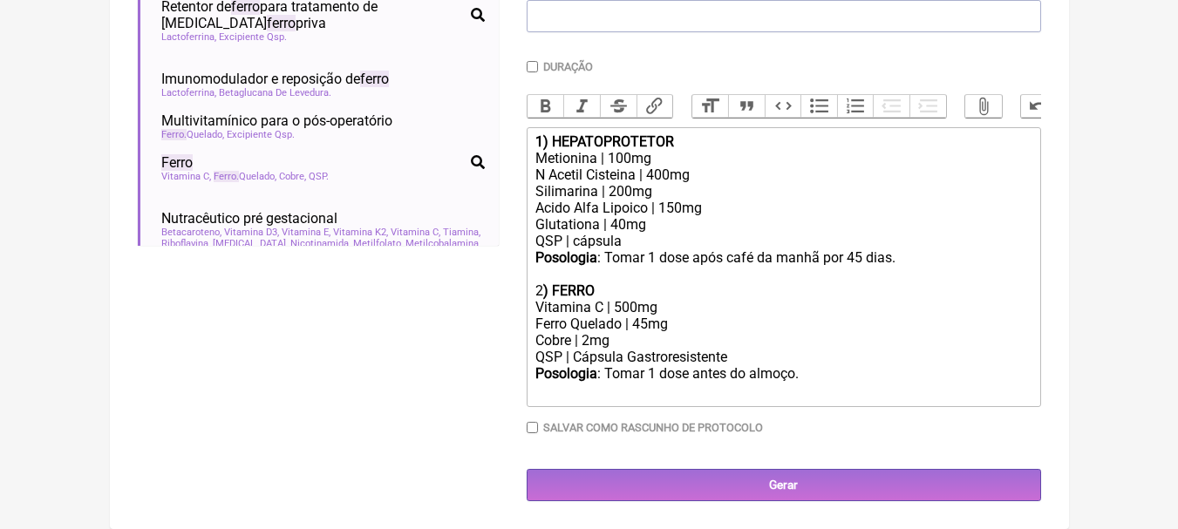
click at [676, 308] on div "Vitamina C | 500mg" at bounding box center [782, 307] width 495 height 17
click at [645, 306] on div "Vitamina C | 500mg" at bounding box center [782, 307] width 495 height 17
click at [679, 308] on div "Vitamina C | 1g" at bounding box center [782, 307] width 495 height 17
click at [652, 321] on div "Ferro Quelado | 45mg" at bounding box center [782, 324] width 495 height 17
click at [634, 343] on div "Cobre | 2mg" at bounding box center [782, 340] width 495 height 17
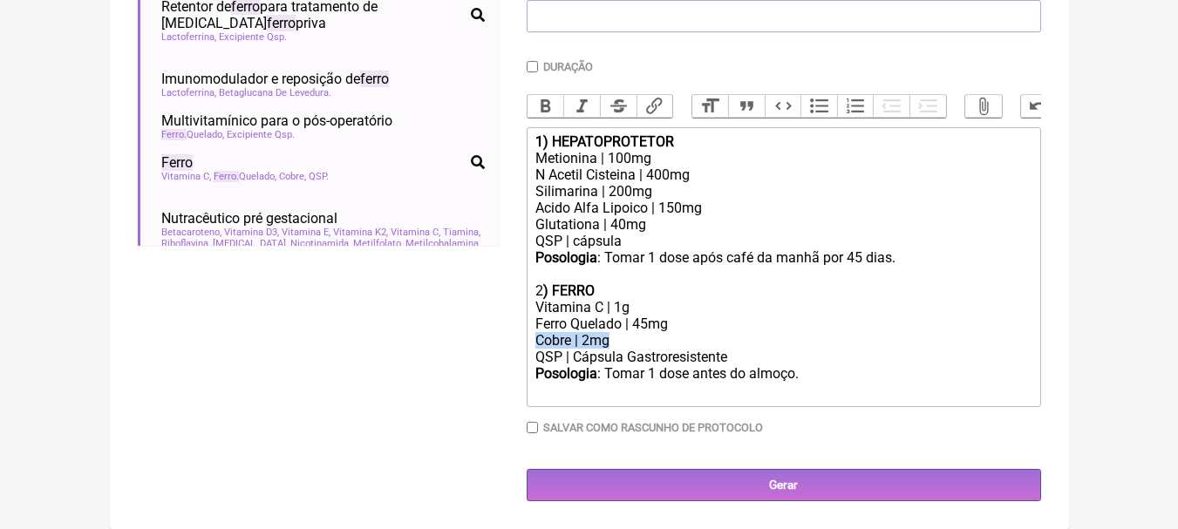
drag, startPoint x: 659, startPoint y: 340, endPoint x: 480, endPoint y: 340, distance: 179.6
click at [480, 340] on form "Buscar ferro Protocolos Formulas Suplementos / Cosméticos Complexo multivitamín…" at bounding box center [589, 129] width 903 height 746
click at [924, 303] on div "Vitamina C | 1g" at bounding box center [782, 307] width 495 height 17
drag, startPoint x: 798, startPoint y: 371, endPoint x: 692, endPoint y: 378, distance: 105.7
click at [692, 378] on div "Posologia : Tomar 1 dose antes do almoço. ㅤ" at bounding box center [782, 382] width 495 height 35
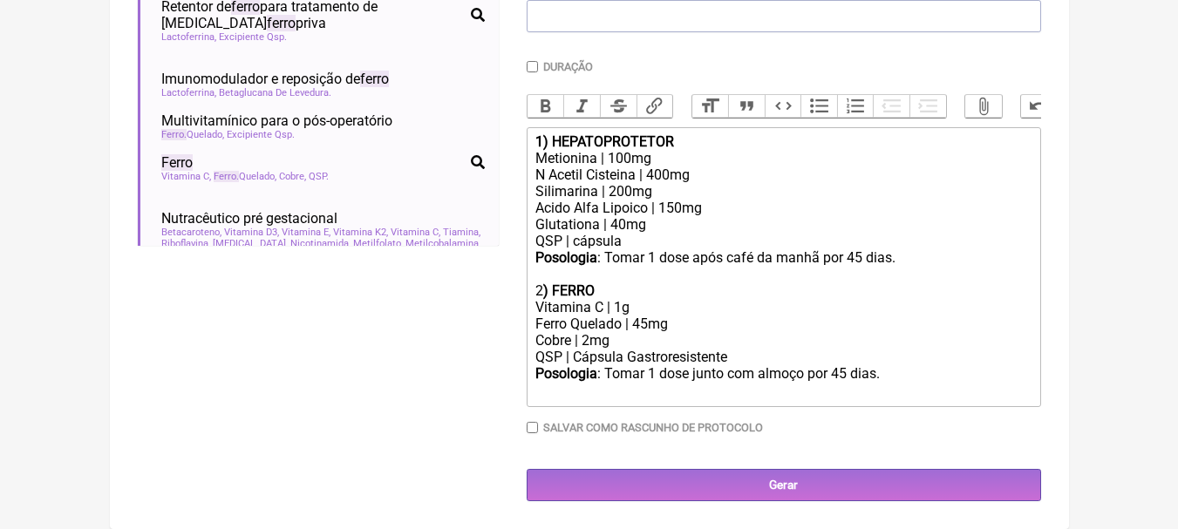
type trix-editor "<div><strong>1) HEPATOPROTETOR</strong></div><div>Metionina | 100mg</div><div>N…"
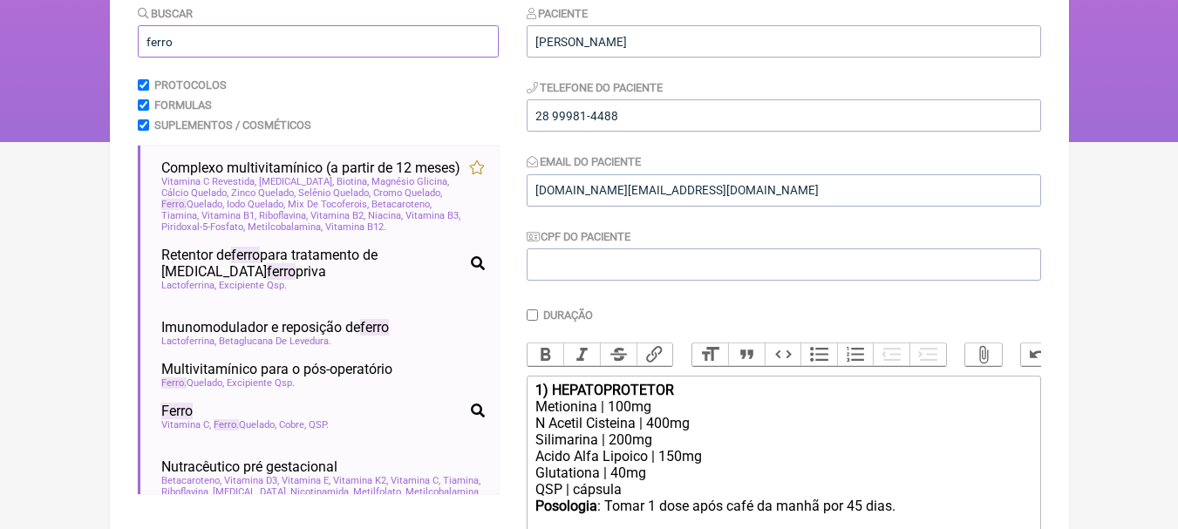
drag, startPoint x: 235, startPoint y: 42, endPoint x: 0, endPoint y: 31, distance: 235.7
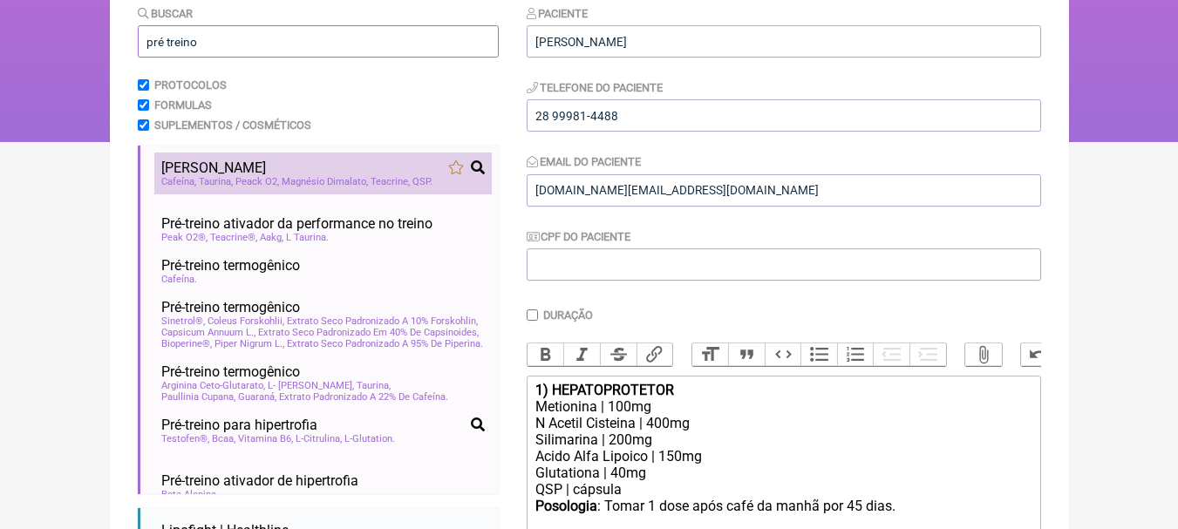
type input "pré treino"
click at [340, 162] on div "[PERSON_NAME]" at bounding box center [322, 168] width 323 height 17
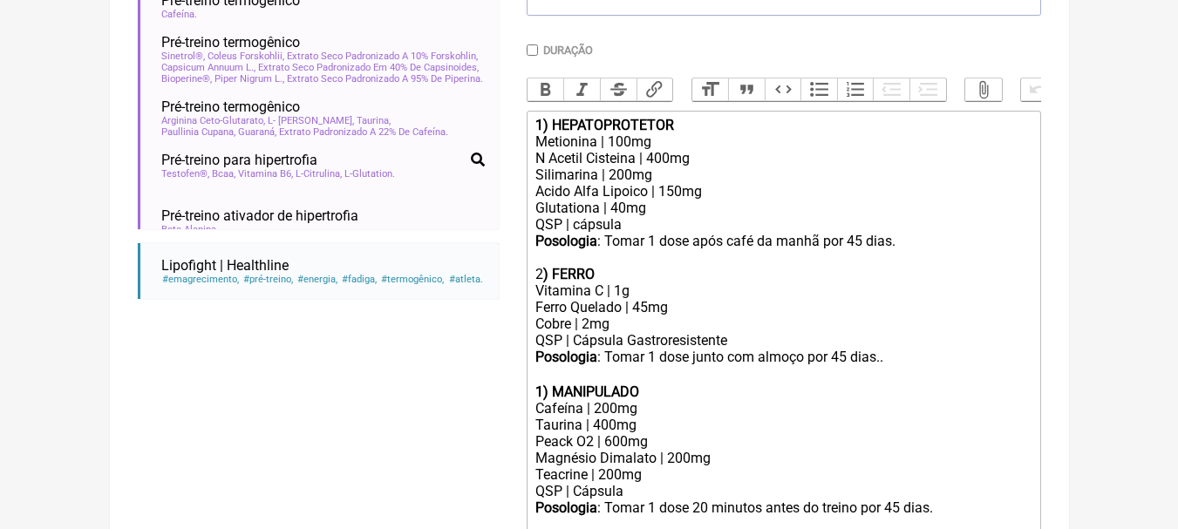
scroll to position [619, 0]
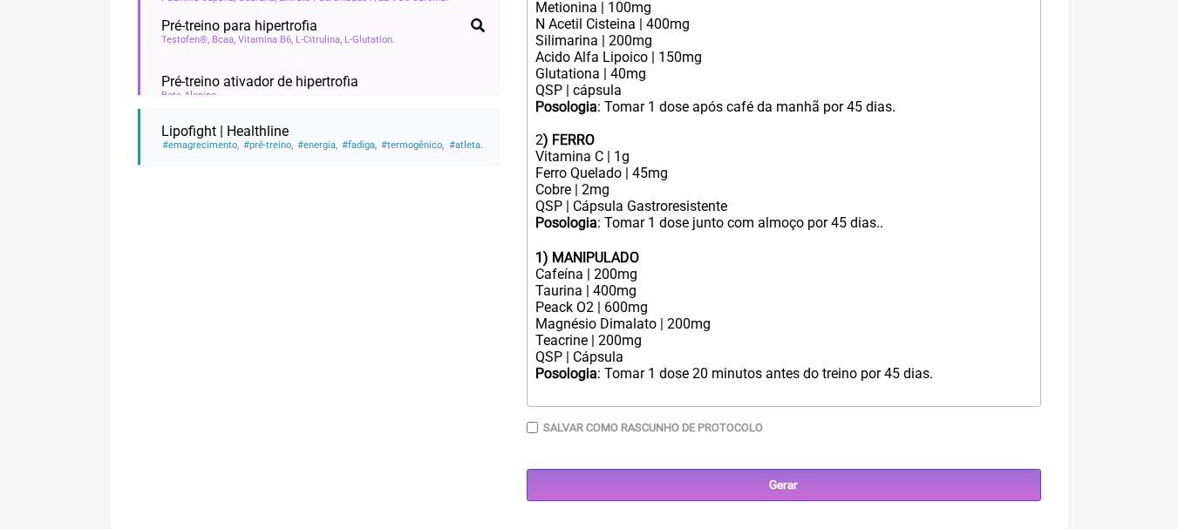
click at [538, 251] on strong "1) MANIPULADO" at bounding box center [587, 257] width 104 height 17
drag, startPoint x: 658, startPoint y: 255, endPoint x: 557, endPoint y: 259, distance: 101.2
click at [557, 259] on div "3 ) MANIPULADO" at bounding box center [782, 257] width 495 height 17
click at [651, 274] on div "Cafeína | 200mg" at bounding box center [782, 274] width 495 height 17
click at [639, 286] on div "Taurina | 400mg" at bounding box center [782, 291] width 495 height 17
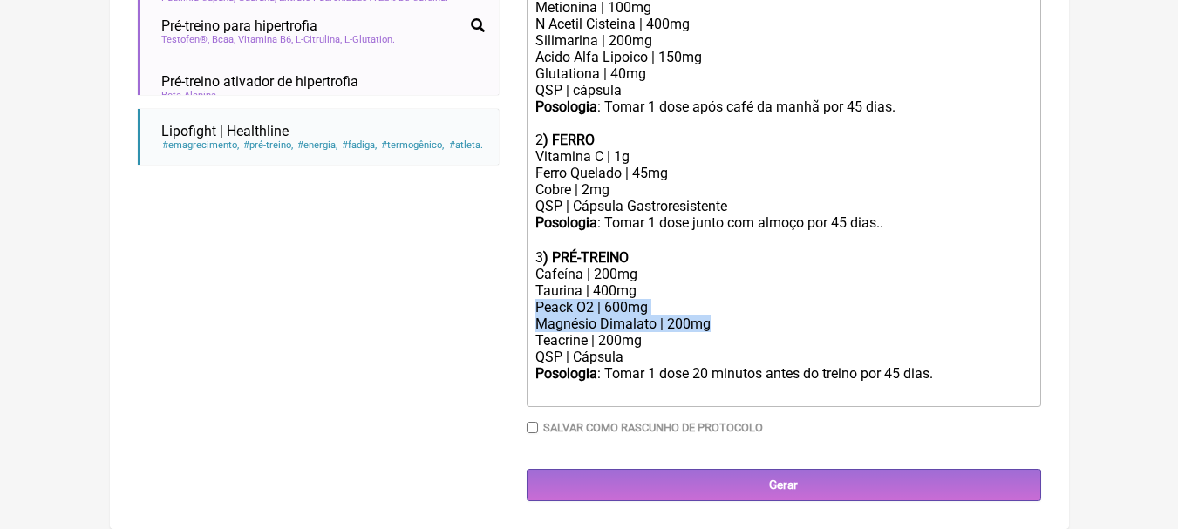
drag, startPoint x: 729, startPoint y: 324, endPoint x: 493, endPoint y: 310, distance: 236.8
click at [493, 310] on form "Buscar pré treino Protocolos Formulas Suplementos / Cosméticos Pré Treino Cafeí…" at bounding box center [589, 53] width 903 height 896
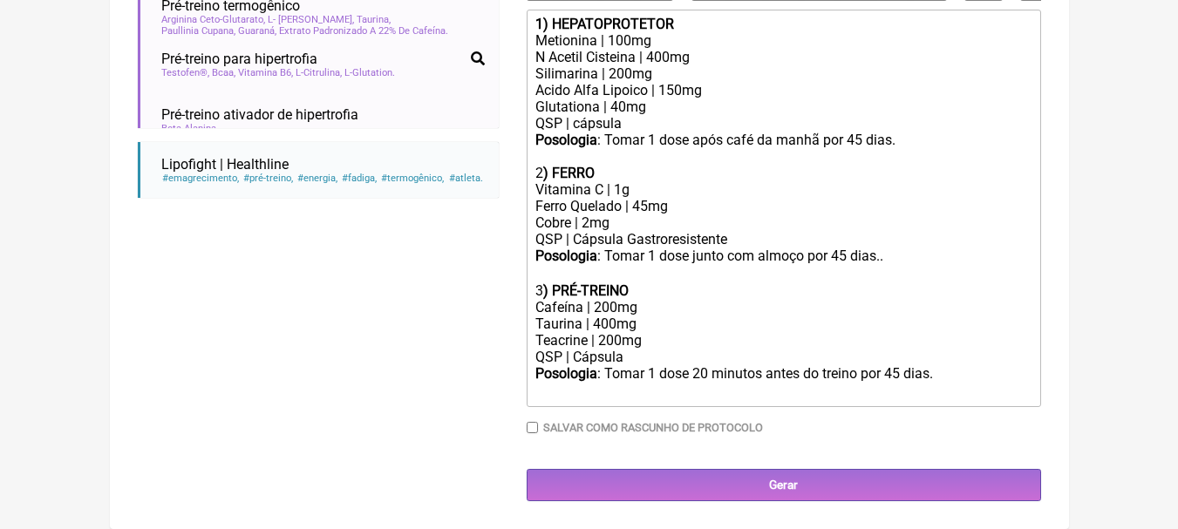
scroll to position [586, 0]
drag, startPoint x: 652, startPoint y: 323, endPoint x: 501, endPoint y: 323, distance: 150.8
click at [501, 323] on form "Buscar pré treino Protocolos Formulas Suplementos / Cosméticos Pré Treino Cafeí…" at bounding box center [589, 69] width 903 height 863
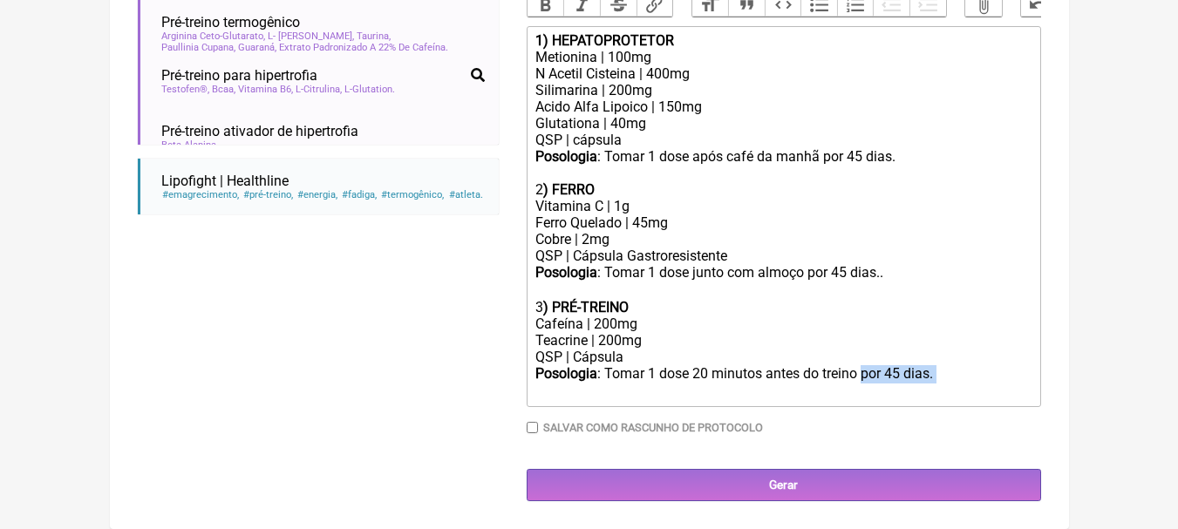
drag, startPoint x: 864, startPoint y: 376, endPoint x: 961, endPoint y: 374, distance: 96.8
click at [961, 374] on div "Posologia : Tomar 1 dose 20 minutos antes do treino por 45 dias. ㅤ" at bounding box center [782, 382] width 495 height 35
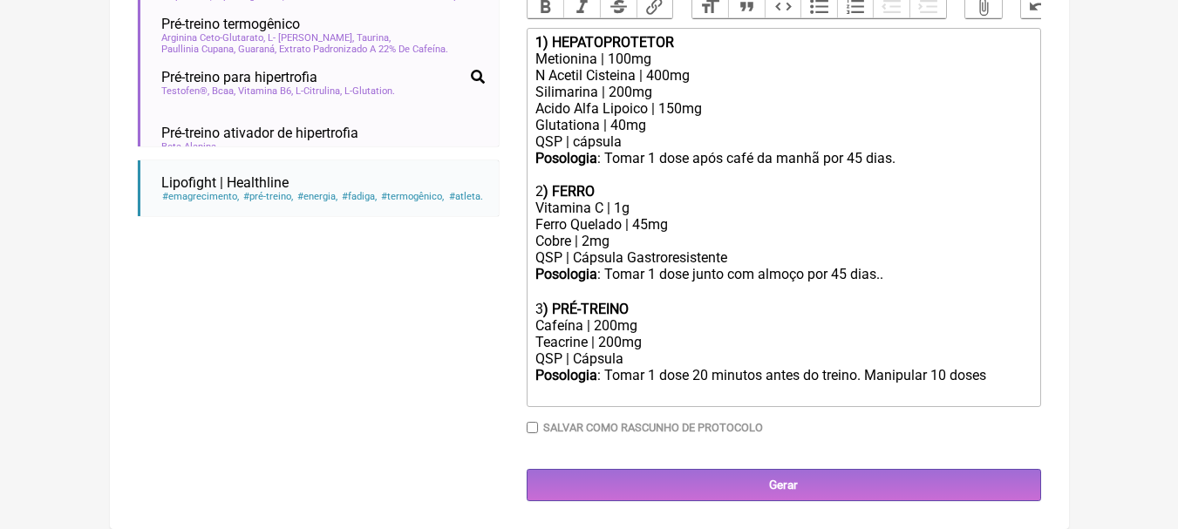
type trix-editor "<div><strong>1) HEPATOPROTETOR</strong></div><div>Metionina | 100mg</div><div>N…"
click at [287, 399] on div "Buscar pré treino Protocolos Formulas Suplementos / Cosméticos Pré Treino Cafeí…" at bounding box center [318, 78] width 361 height 845
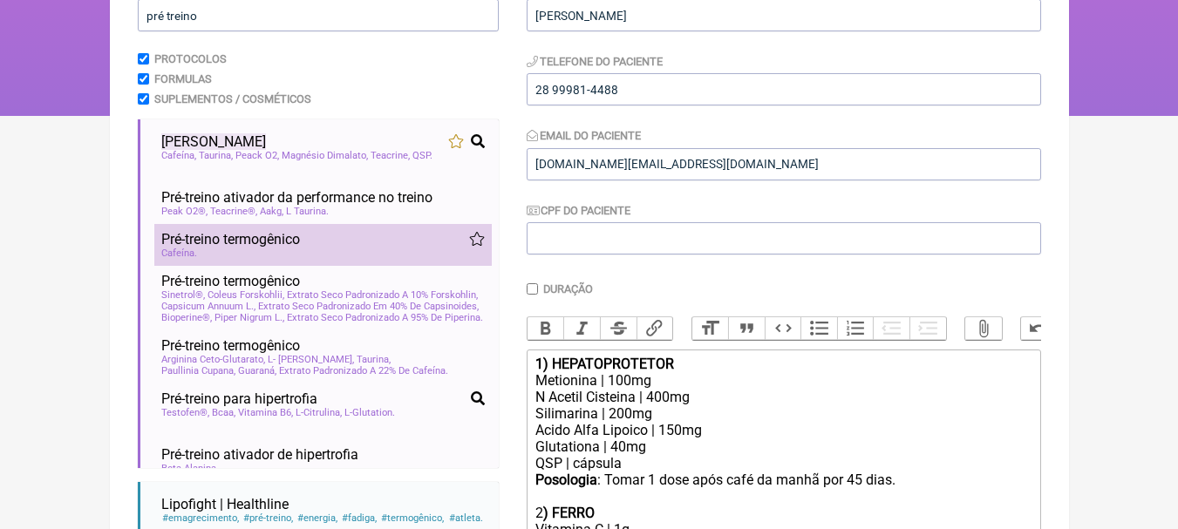
scroll to position [219, 0]
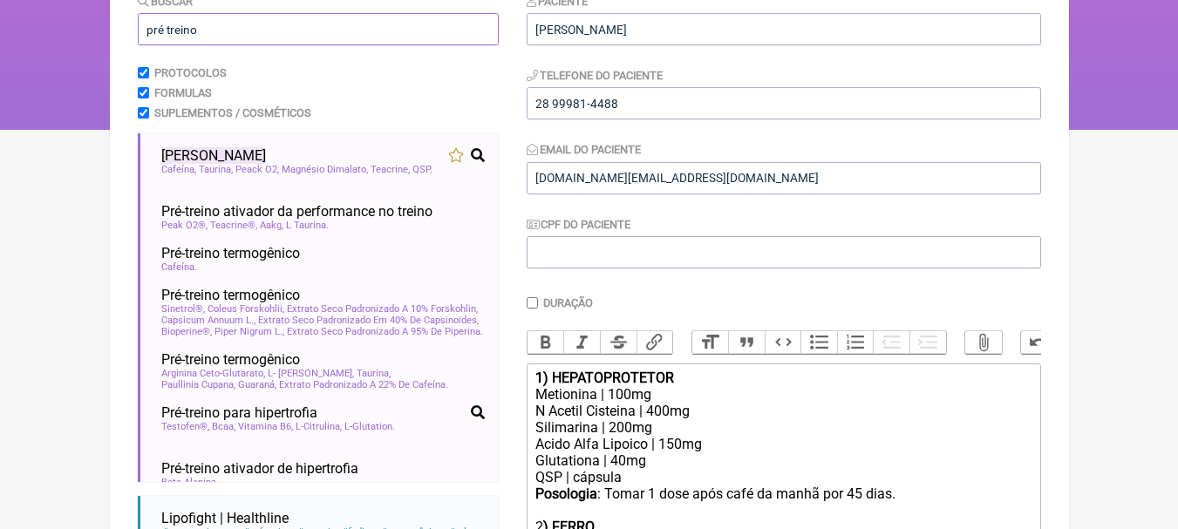
click at [242, 33] on input "pré treino" at bounding box center [318, 29] width 361 height 32
click at [297, 37] on input "pré treino" at bounding box center [318, 29] width 361 height 32
drag, startPoint x: 273, startPoint y: 31, endPoint x: 0, endPoint y: 20, distance: 273.2
type input "s"
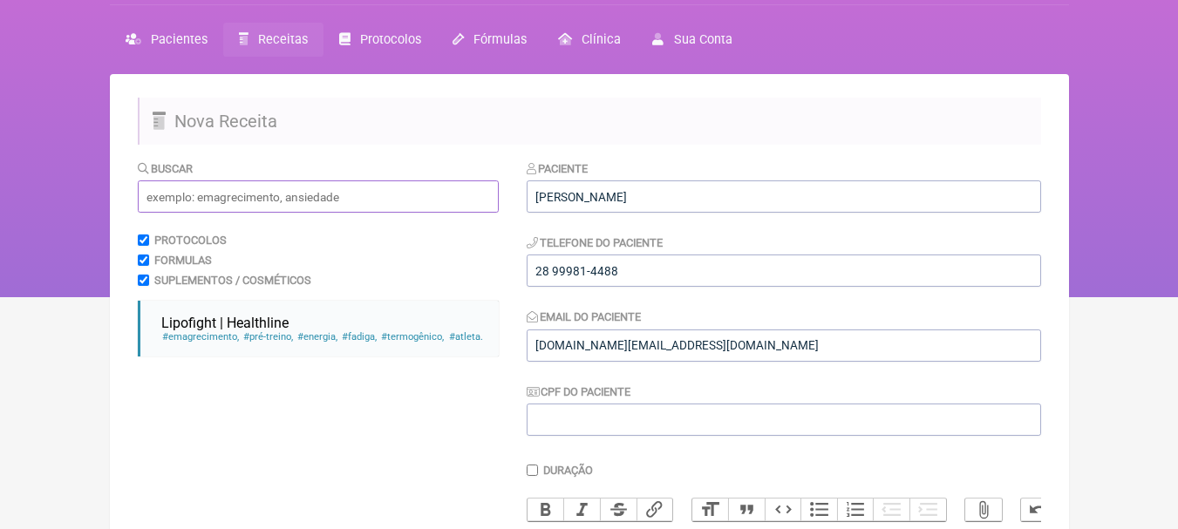
scroll to position [44, 0]
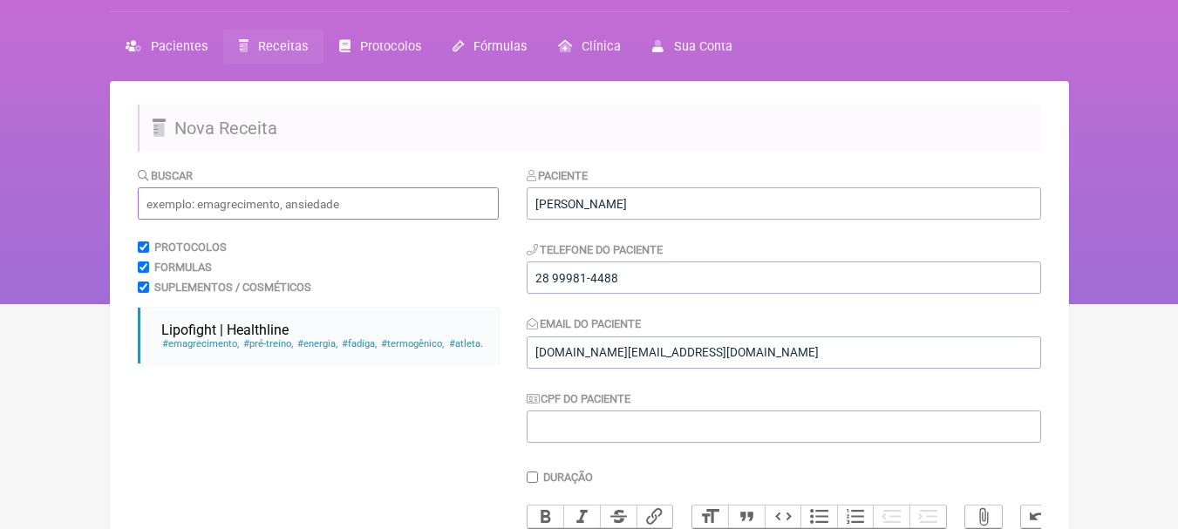
click at [269, 203] on input "text" at bounding box center [318, 203] width 361 height 32
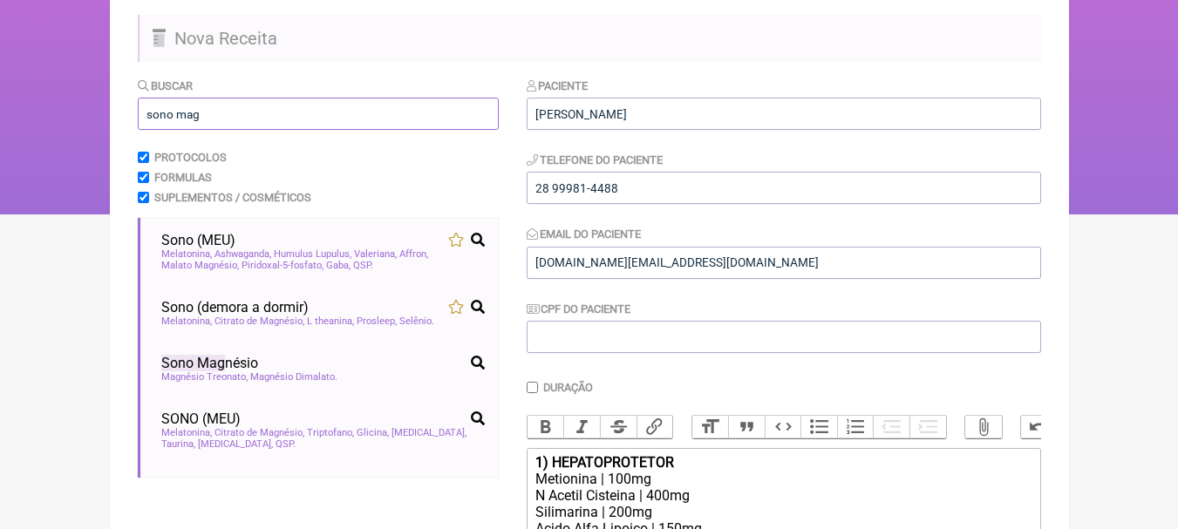
scroll to position [219, 0]
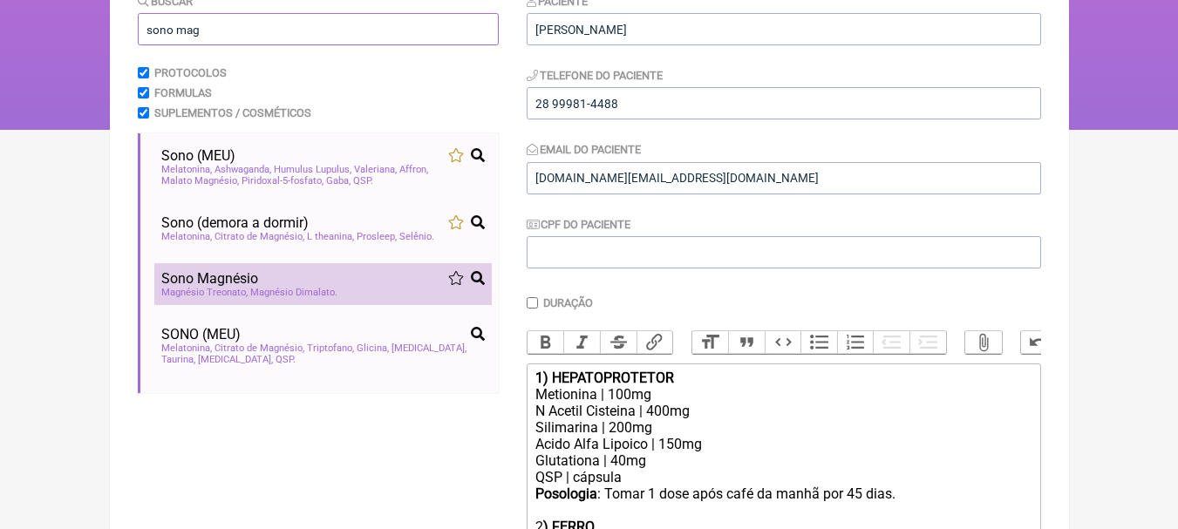
type input "sono mag"
click at [285, 278] on div "Sono Mag nésio" at bounding box center [322, 278] width 323 height 17
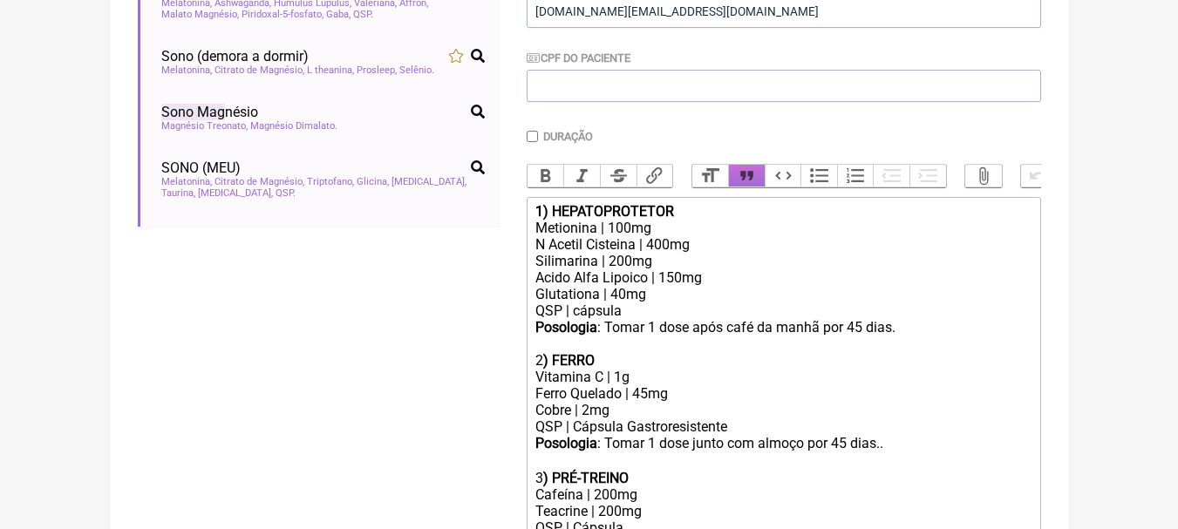
scroll to position [652, 0]
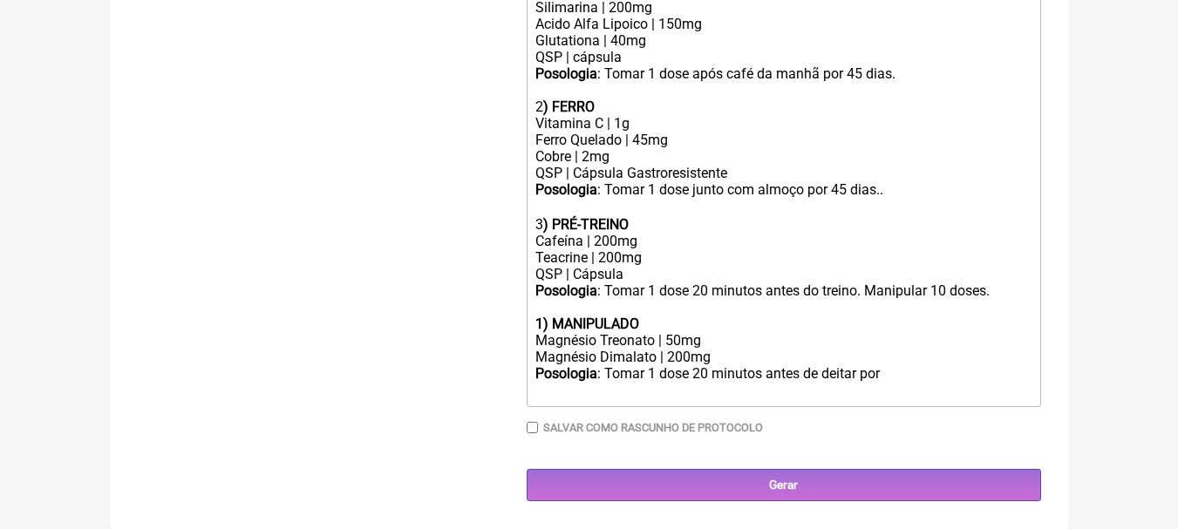
click at [544, 321] on strong "1) MANIPULADO" at bounding box center [587, 324] width 104 height 17
drag, startPoint x: 648, startPoint y: 323, endPoint x: 556, endPoint y: 325, distance: 91.6
click at [556, 325] on div "4 ) MANIPULADO" at bounding box center [782, 324] width 495 height 17
click at [753, 357] on div "Magnésio Dimalato | 200mg" at bounding box center [782, 357] width 495 height 17
click at [665, 319] on div "4 ) DIURÉTICO" at bounding box center [782, 324] width 495 height 17
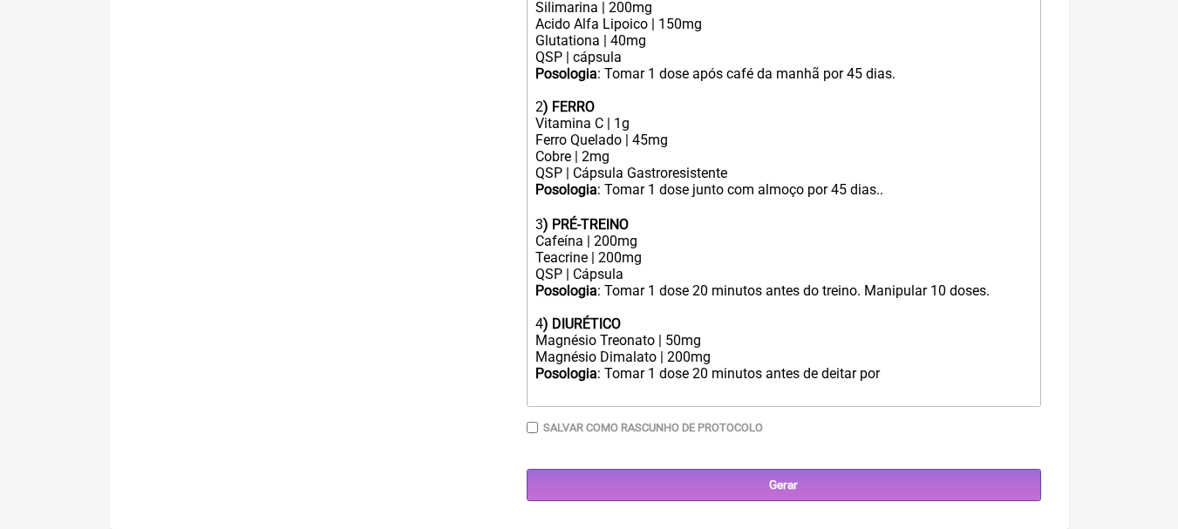
click at [720, 338] on div "Magnésio Treonato | 50mg" at bounding box center [782, 340] width 495 height 17
click at [721, 351] on div "Magnésio Dimalato | 200mg" at bounding box center [782, 357] width 495 height 17
click at [718, 335] on div "Magnésio Treonato | 50mg" at bounding box center [782, 340] width 495 height 17
click at [930, 376] on div "Posologia : Tomar 1 dose 20 minutos antes de deitar por ㅤ" at bounding box center [782, 382] width 495 height 35
click at [740, 350] on div "Magnésio Dimalato | 200mg" at bounding box center [782, 357] width 495 height 17
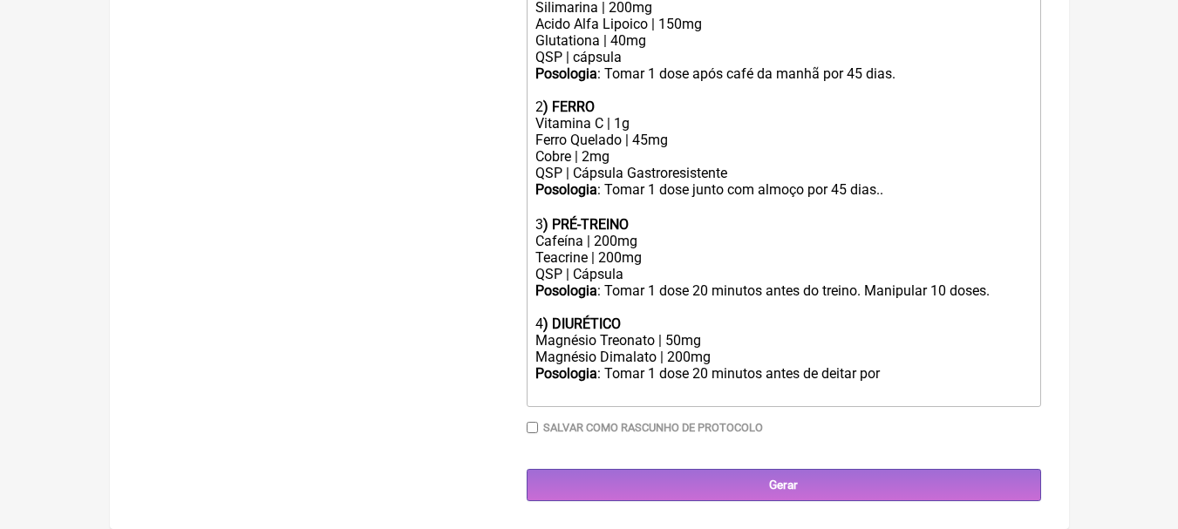
click at [732, 334] on div "Magnésio Treonato | 50mg" at bounding box center [782, 340] width 495 height 17
click at [839, 369] on div "Posologia : Tomar 1 dose 20 minutos antes de deitar por ㅤ" at bounding box center [782, 382] width 495 height 35
click at [934, 374] on div "Posologia : Tomar 1 dose 20 minutos antes de deitar por ㅤ" at bounding box center [782, 382] width 495 height 35
click at [724, 334] on div "Magnésio Treonato | 50mg" at bounding box center [782, 342] width 495 height 17
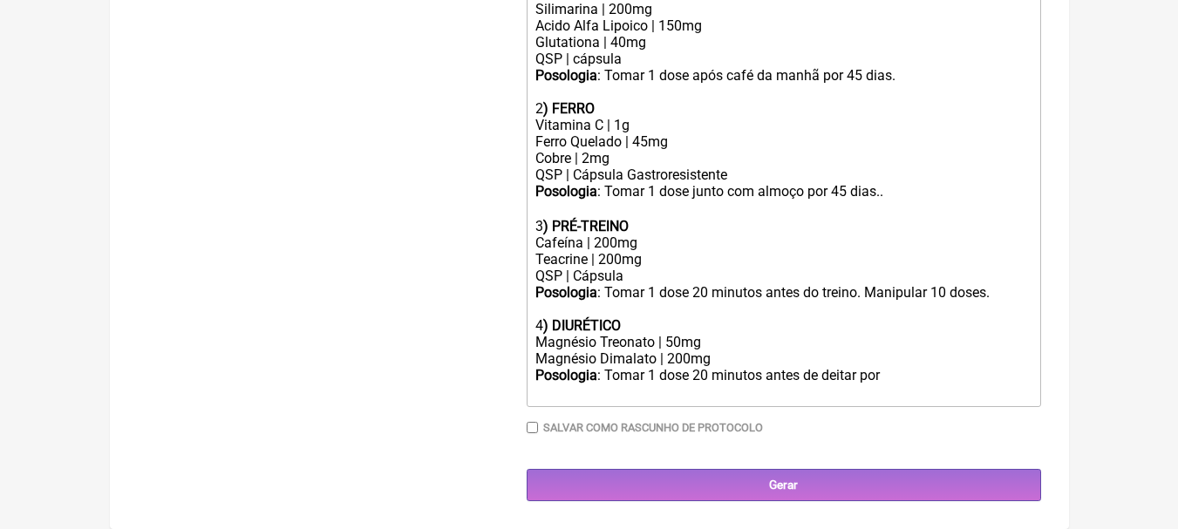
click at [727, 340] on div "Magnésio Treonato | 50mg" at bounding box center [782, 342] width 495 height 17
click at [756, 356] on div "Magnésio Dimalato | 200mg" at bounding box center [782, 359] width 495 height 17
click at [676, 335] on div "Magnésio Treonato | 50mg" at bounding box center [782, 342] width 495 height 17
click at [676, 357] on div "Magnésio Dimalato | 200mg" at bounding box center [782, 359] width 495 height 17
click at [720, 357] on div "Magnésio Dimalato | 200mg" at bounding box center [782, 359] width 495 height 17
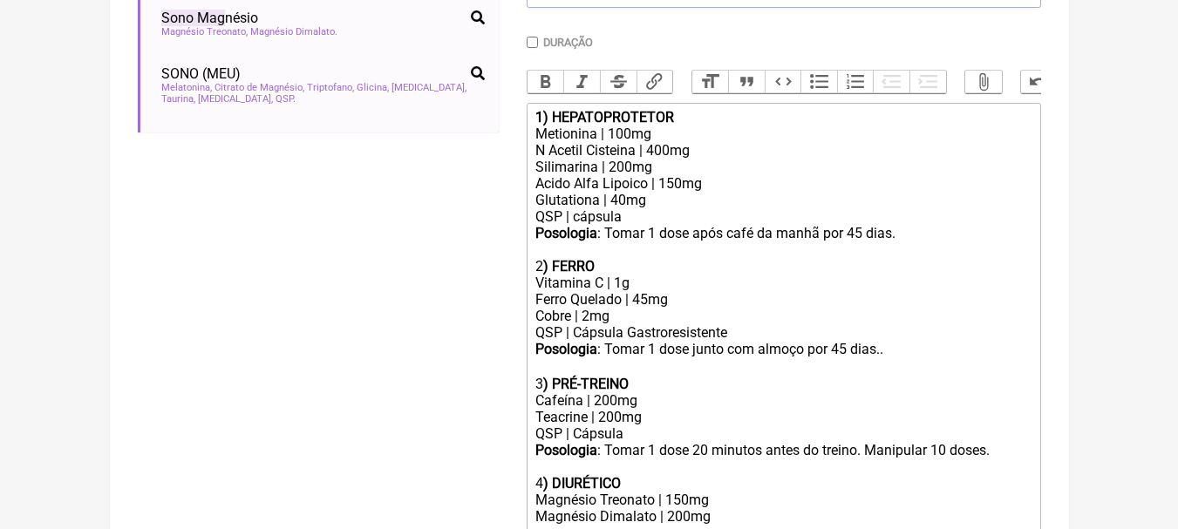
scroll to position [478, 0]
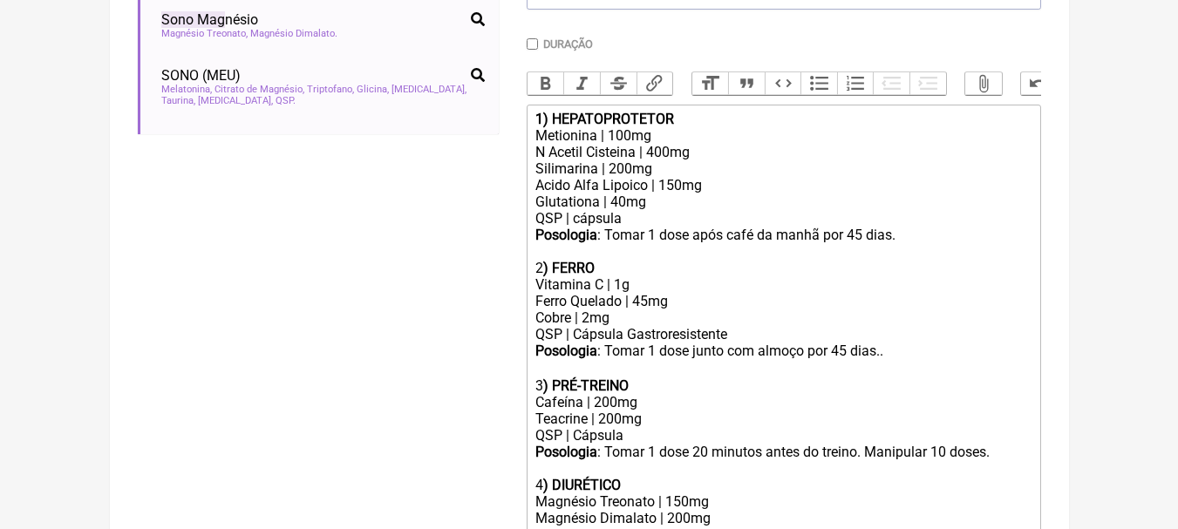
click at [721, 127] on div "1) HEPATOPROTETOR" at bounding box center [782, 119] width 495 height 17
click at [768, 140] on div "Metionina | 100mg" at bounding box center [782, 135] width 495 height 17
click at [776, 127] on div "1) HEPATOPROTETOR+DIURÉTCIO" at bounding box center [782, 119] width 495 height 17
click at [696, 210] on div "Silimarina | 200mg Acido Alfa Lipoico | 150mg Glutationa | 40mg" at bounding box center [782, 185] width 495 height 50
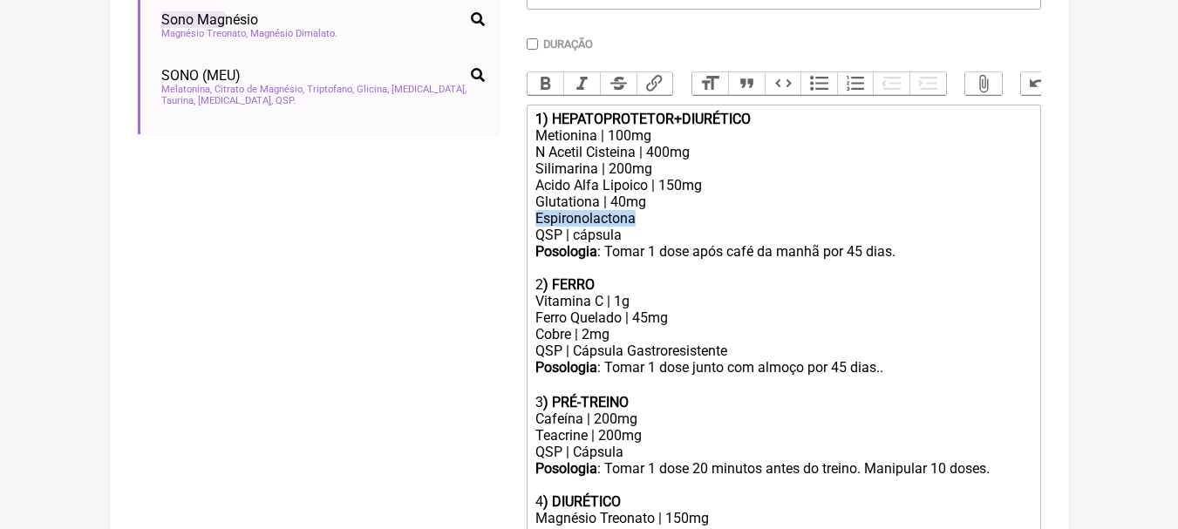
drag, startPoint x: 660, startPoint y: 236, endPoint x: 485, endPoint y: 223, distance: 175.7
click at [485, 223] on form "Buscar sono mag Protocolos Formulas Suplementos / Cosméticos Sono (MEU) Melaton…" at bounding box center [589, 213] width 903 height 961
click at [677, 227] on div "Silimarina | 200mg Acido Alfa Lipoico | 150mg Glutationa | 40mg Espironolactona" at bounding box center [782, 193] width 495 height 66
click at [607, 211] on div "Silimarina | 200mg Acido Alfa Lipoico | 150mg Glutationa | 40mg Espironolactona" at bounding box center [782, 193] width 495 height 66
copy div "|"
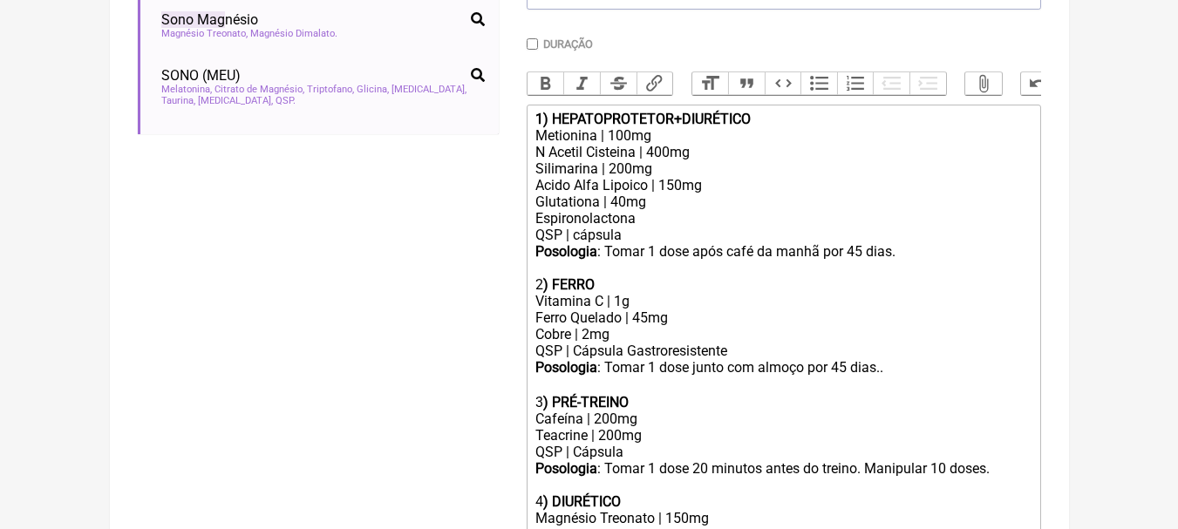
paste trix-editor "|"
click at [764, 247] on div "QSP | cápsula Posologia : Tomar 1 dose após café da manhã por 45 dias. 2 ) FERRO" at bounding box center [782, 260] width 495 height 66
click at [692, 326] on div "Ferro Quelado | 45mg" at bounding box center [782, 318] width 495 height 17
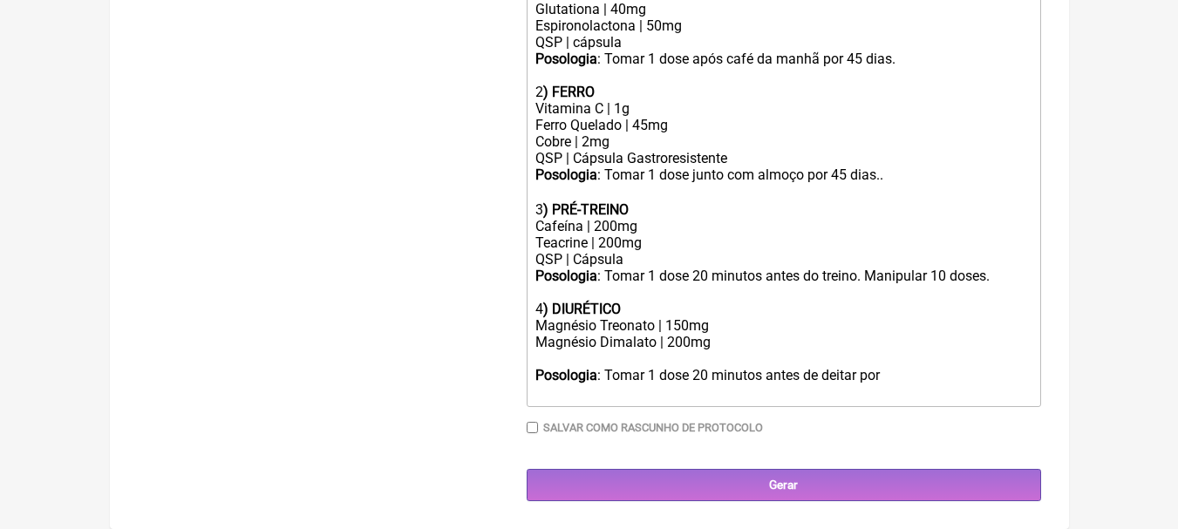
scroll to position [684, 0]
drag, startPoint x: 625, startPoint y: 310, endPoint x: 556, endPoint y: 304, distance: 69.1
click at [556, 304] on div "4 ) DIURÉTICO" at bounding box center [782, 309] width 495 height 17
click at [684, 327] on div "Magnésio Treonato | 150mg" at bounding box center [782, 325] width 495 height 17
click at [716, 342] on div "Magnésio Dimalato | 200mg" at bounding box center [782, 350] width 495 height 33
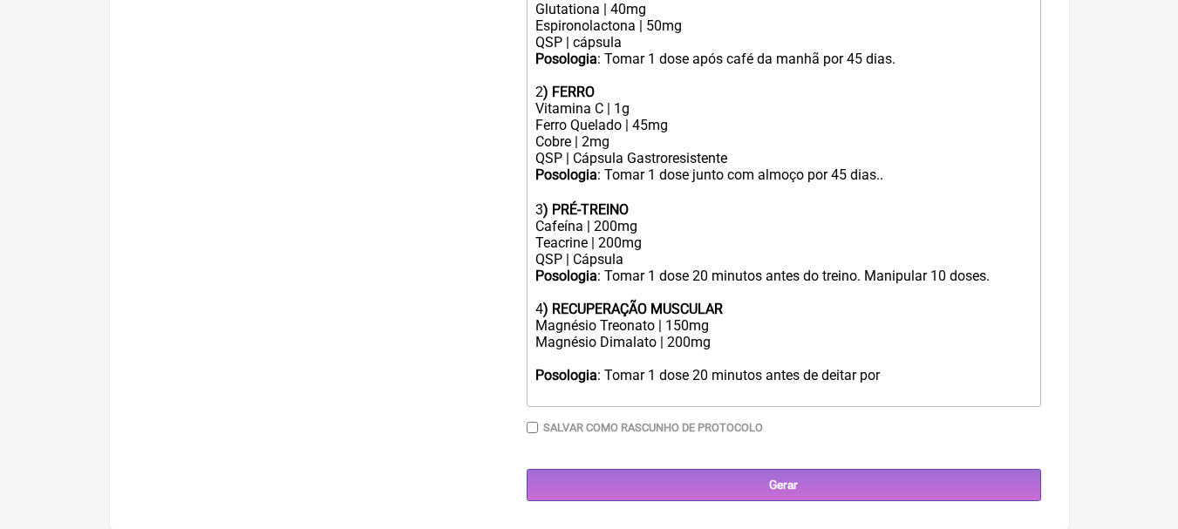
click at [679, 357] on div "Magnésio Dimalato | 200mg" at bounding box center [782, 350] width 495 height 33
drag, startPoint x: 636, startPoint y: 263, endPoint x: 510, endPoint y: 262, distance: 125.6
click at [510, 262] on form "Buscar sono mag Protocolos Formulas Suplementos / Cosméticos Sono (MEU) Melaton…" at bounding box center [589, 20] width 903 height 961
copy div "QSP | Cápsula"
click at [730, 353] on div "Magnésio Dimalato | 200mg" at bounding box center [782, 350] width 495 height 33
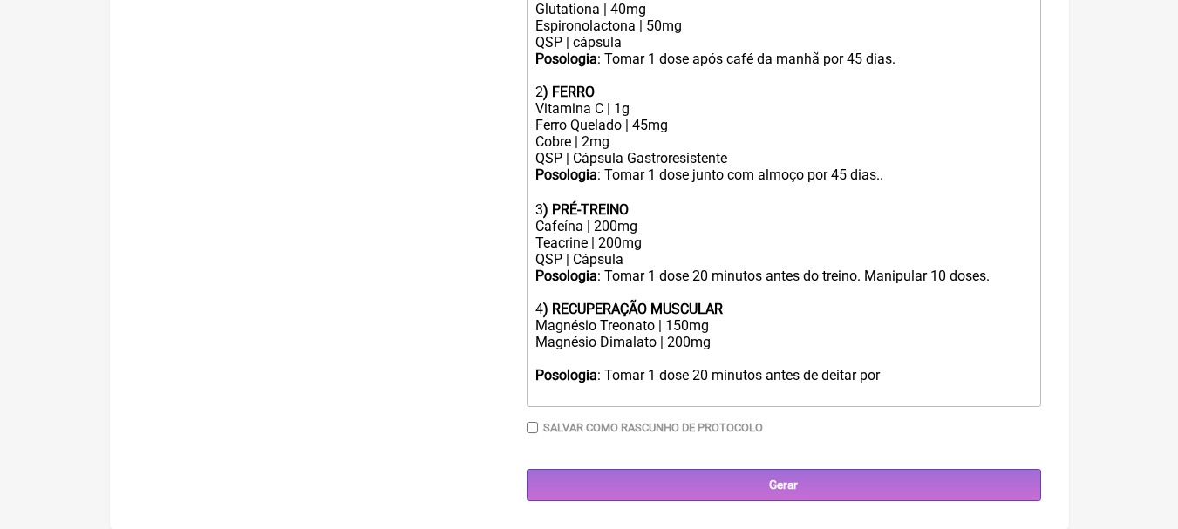
paste trix-editor "QSP | Cápsula"
drag, startPoint x: 692, startPoint y: 373, endPoint x: 920, endPoint y: 376, distance: 227.6
click at [920, 376] on div "Posologia : Tomar 1 dose 20 minutos antes de deitar por" at bounding box center [782, 383] width 495 height 33
click at [866, 332] on div "Magnésio Treonato | 150mg" at bounding box center [782, 325] width 495 height 17
click at [749, 347] on div "Magnésio Dimalato | 200mg QSP | Cápsula" at bounding box center [782, 350] width 495 height 33
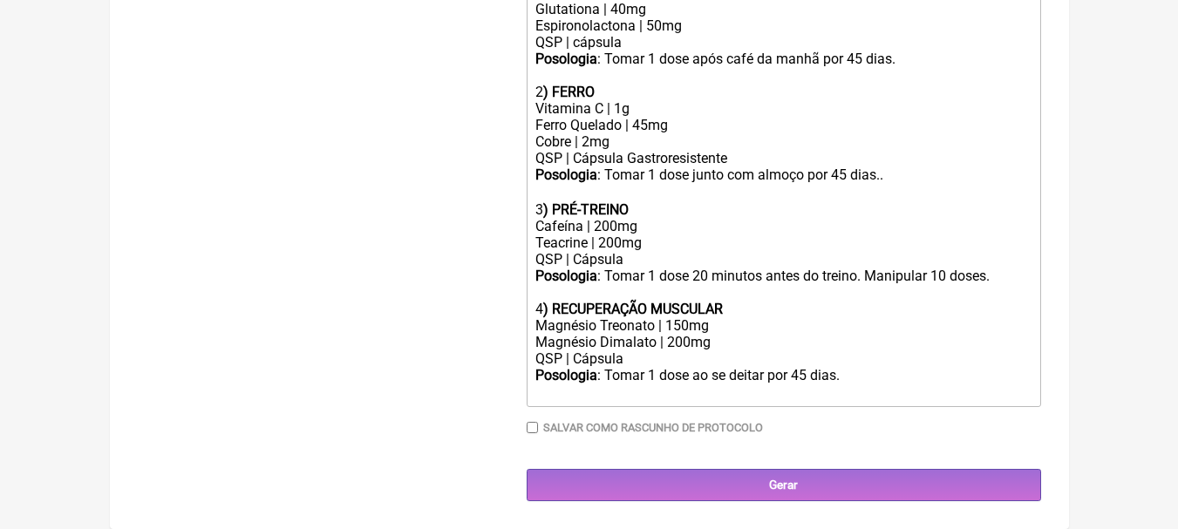
click at [685, 323] on div "Magnésio Treonato | 150mg" at bounding box center [782, 325] width 495 height 17
type trix-editor "<lor><ipsumd>9) SITAMETCONSECT+ADIPISCIN</elitse></doe><tem>Incididun | 862ut</…"
drag, startPoint x: 1168, startPoint y: 319, endPoint x: 1103, endPoint y: 304, distance: 66.2
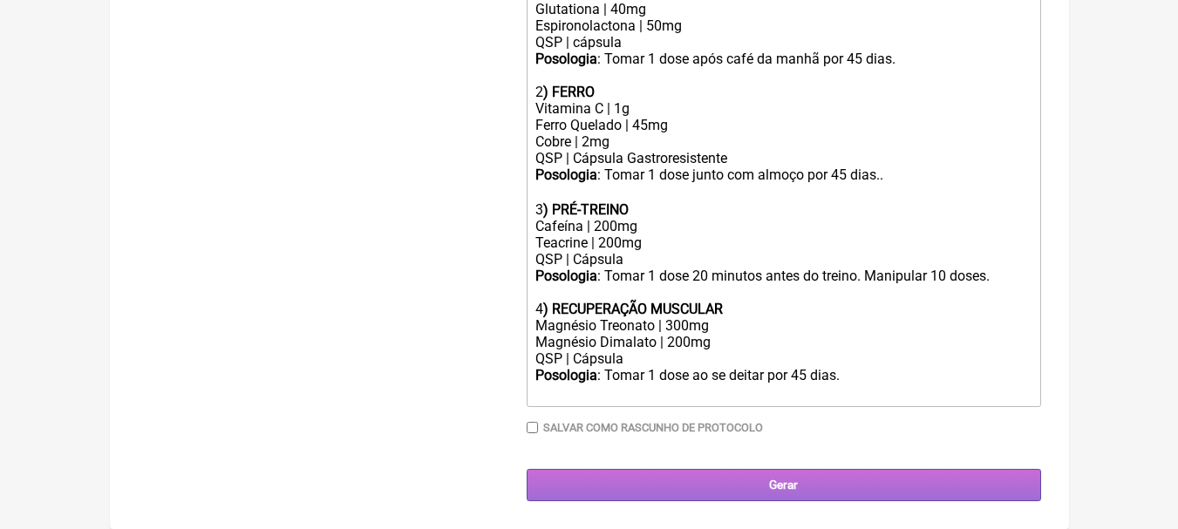
click at [710, 487] on input "Gerar" at bounding box center [784, 485] width 514 height 32
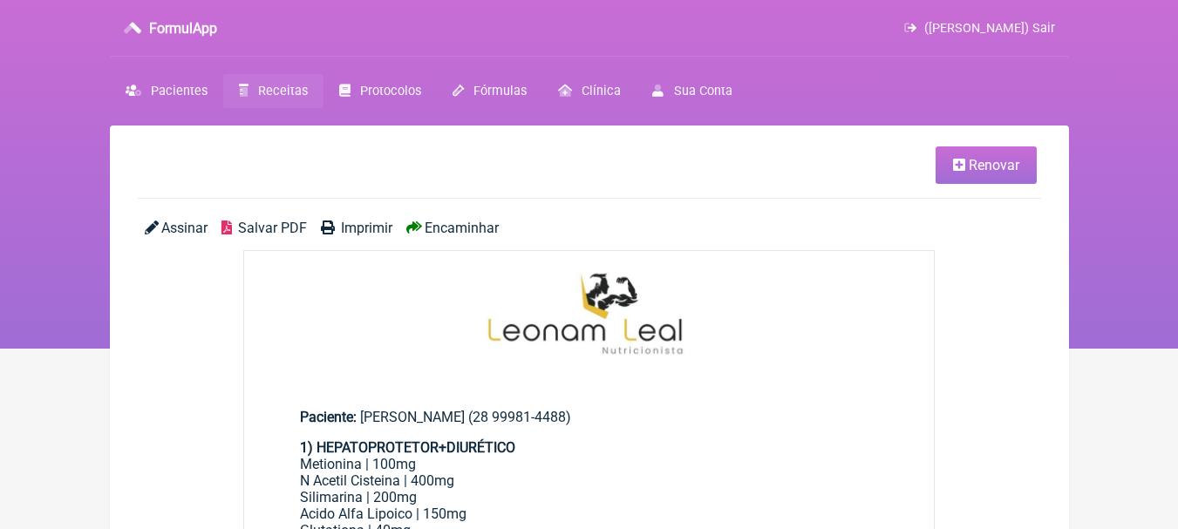
click at [264, 229] on span "Salvar PDF" at bounding box center [272, 228] width 69 height 17
click at [287, 221] on span "Salvar PDF" at bounding box center [272, 228] width 69 height 17
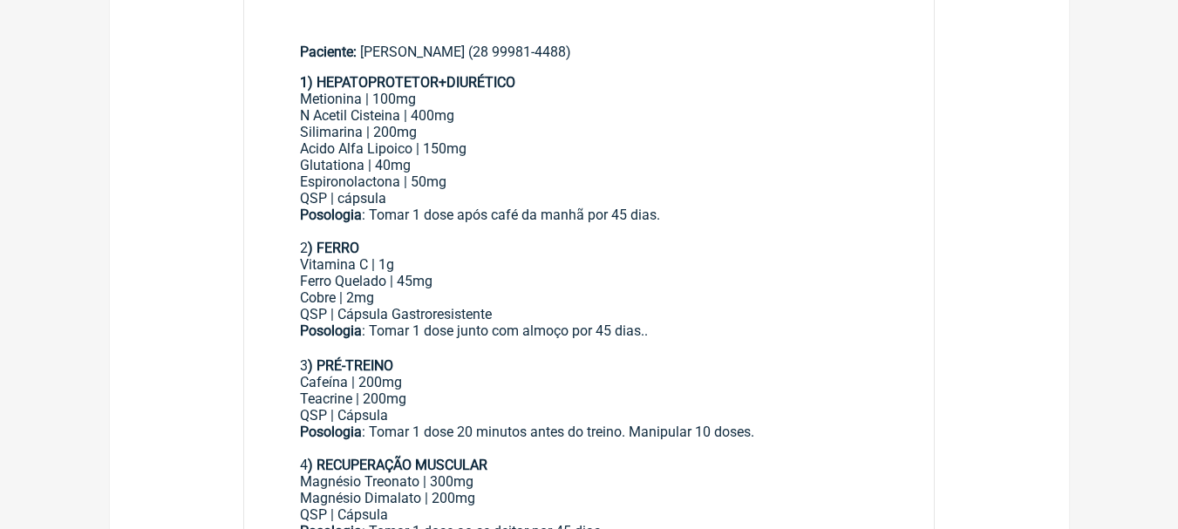
scroll to position [349, 0]
